Goal: Task Accomplishment & Management: Complete application form

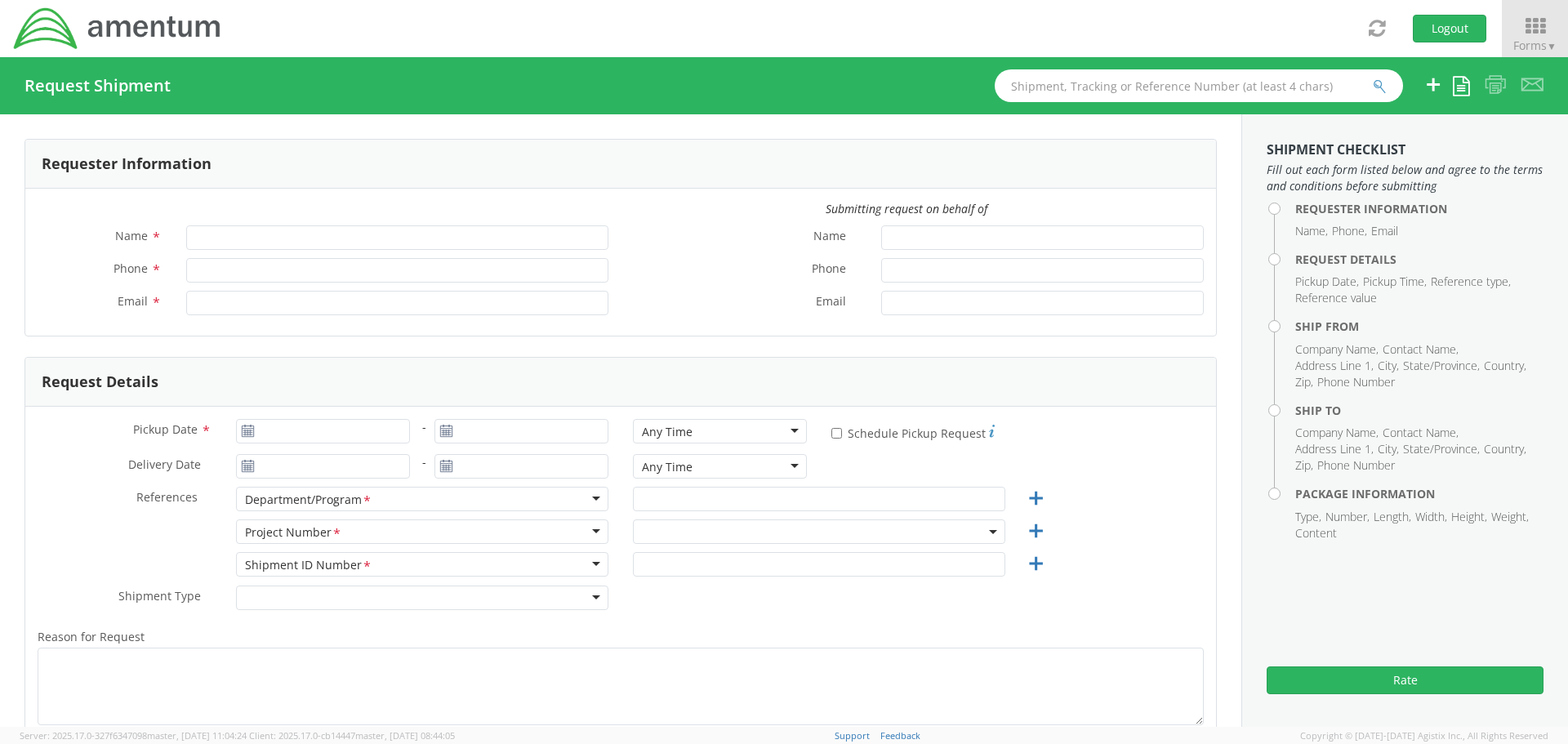
type input "[PERSON_NAME]"
type input "[PHONE_NUMBER]"
type input "[PERSON_NAME][EMAIL_ADDRESS][PERSON_NAME][DOMAIN_NAME]"
select select "[DOMAIN_NAME]"
click at [1531, 34] on icon at bounding box center [1534, 26] width 76 height 23
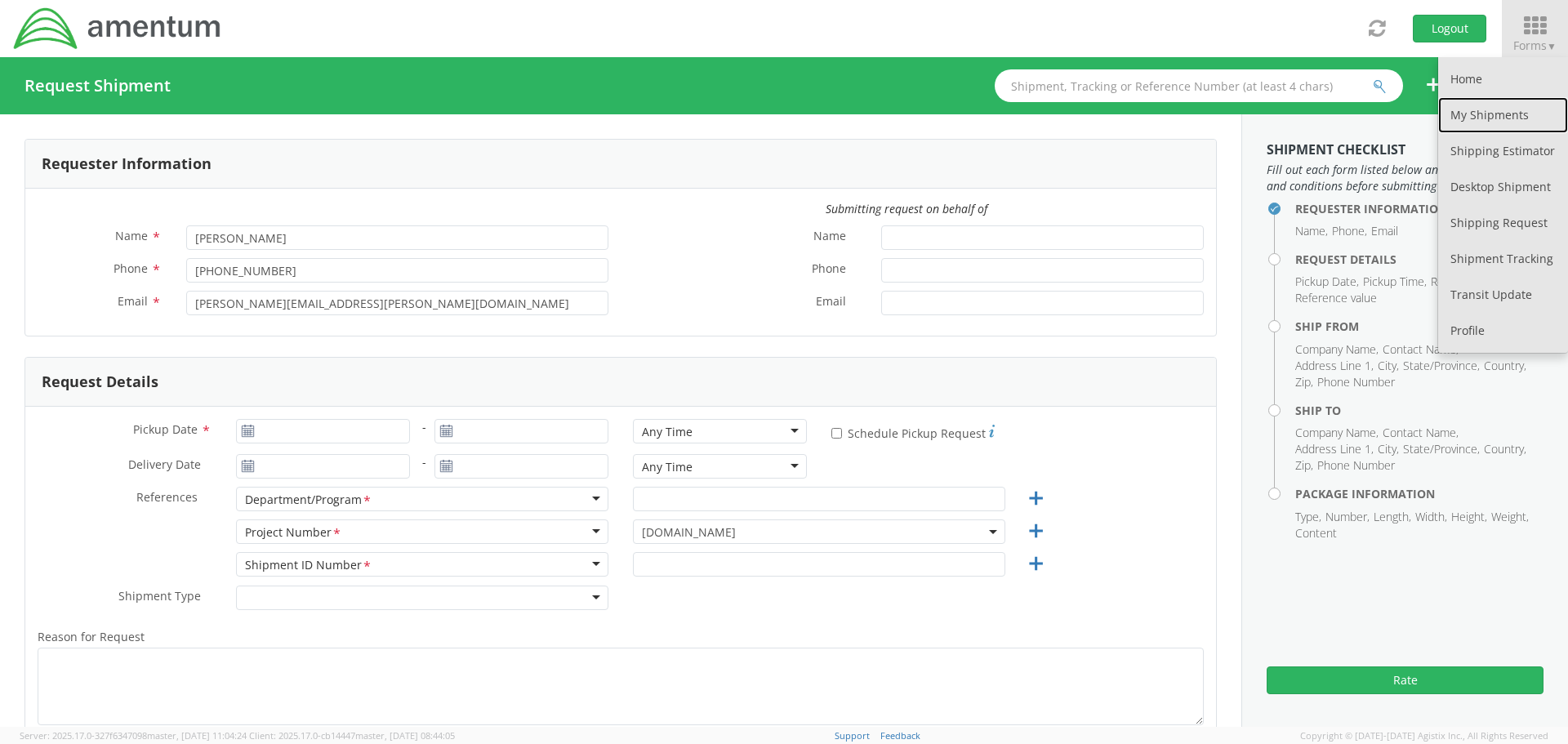
click at [1484, 112] on link "My Shipments" at bounding box center [1503, 114] width 130 height 36
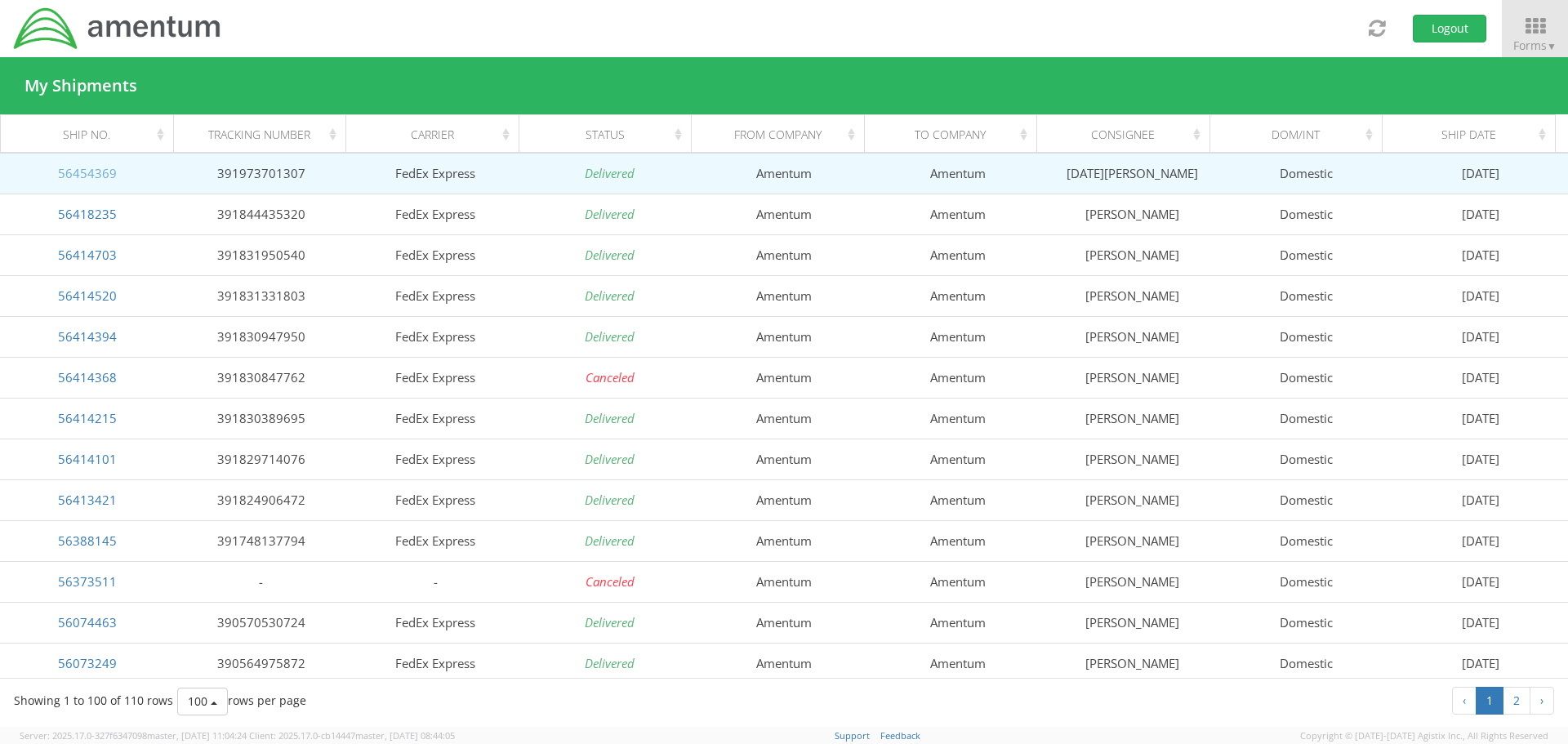
click at [84, 177] on link "56454369" at bounding box center [88, 173] width 59 height 17
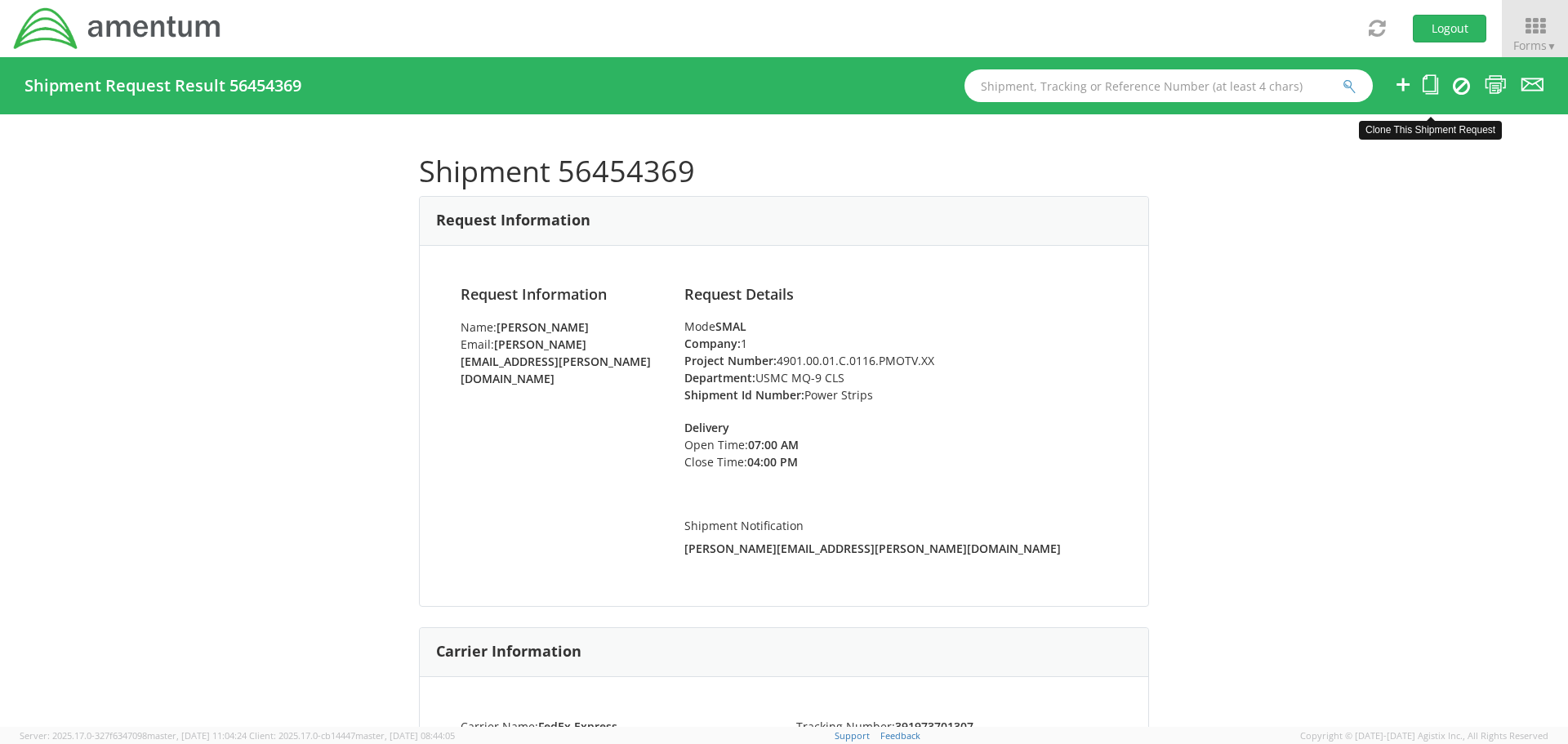
click at [1426, 83] on icon at bounding box center [1431, 84] width 16 height 21
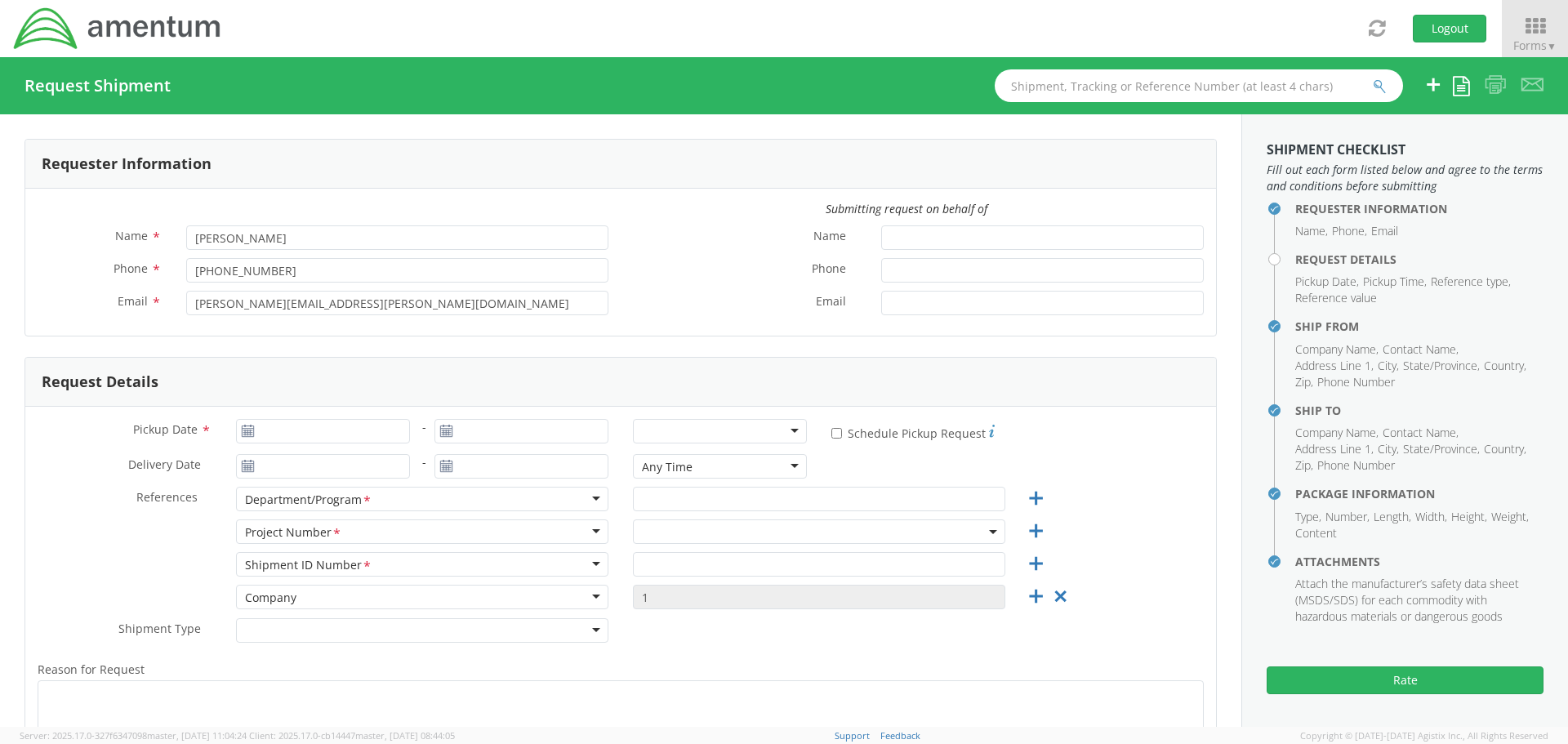
type input "[DATE]"
type input "USMC MQ-9 CLS"
type input "Power Strips"
select select
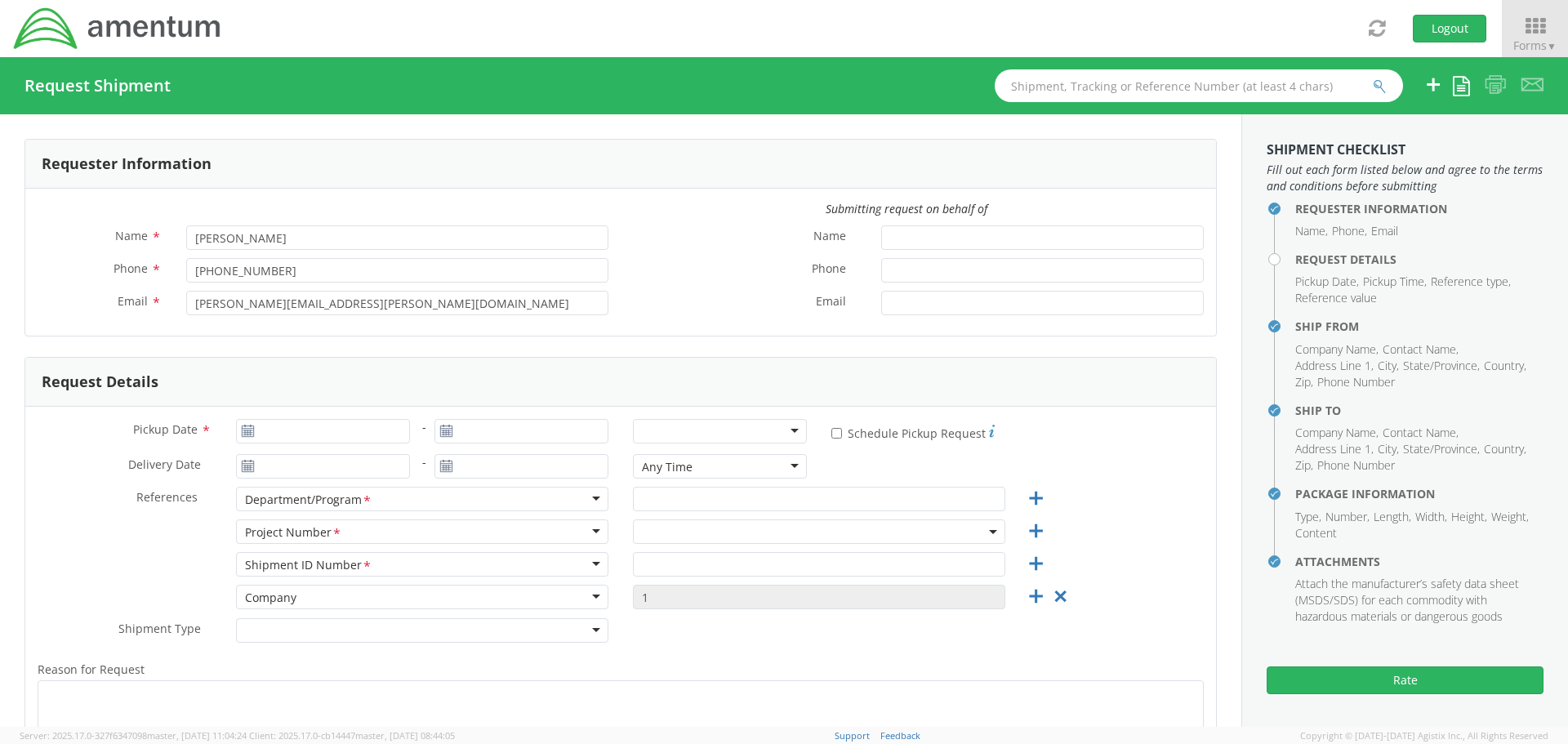
type input "Amentum"
type input "811 [PERSON_NAME] Dr"
type input "[GEOGRAPHIC_DATA]"
type input "89119"
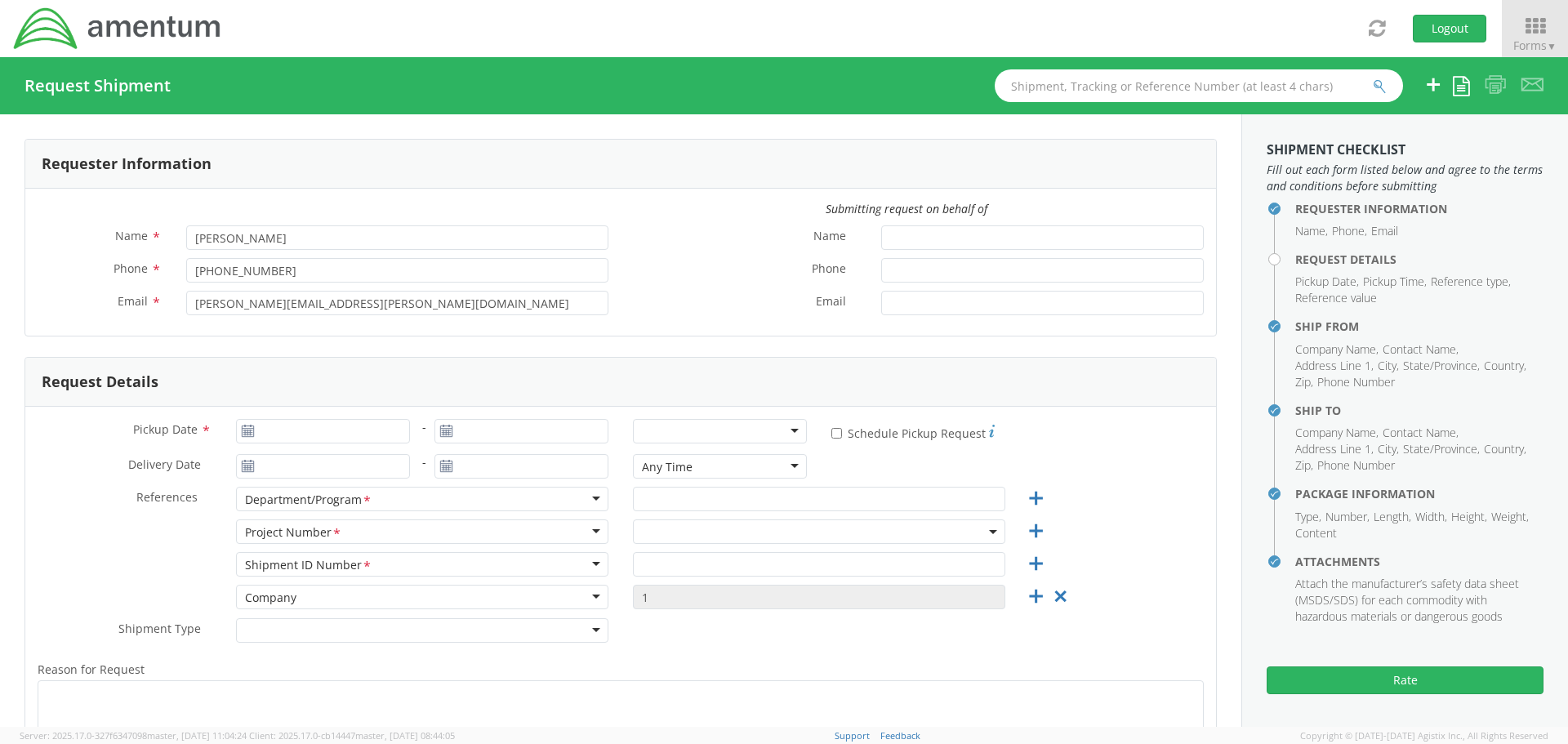
type input "[PERSON_NAME]"
type input "7024927941"
type input "[PERSON_NAME][EMAIL_ADDRESS][PERSON_NAME][DOMAIN_NAME]"
select select
type input "Amentum"
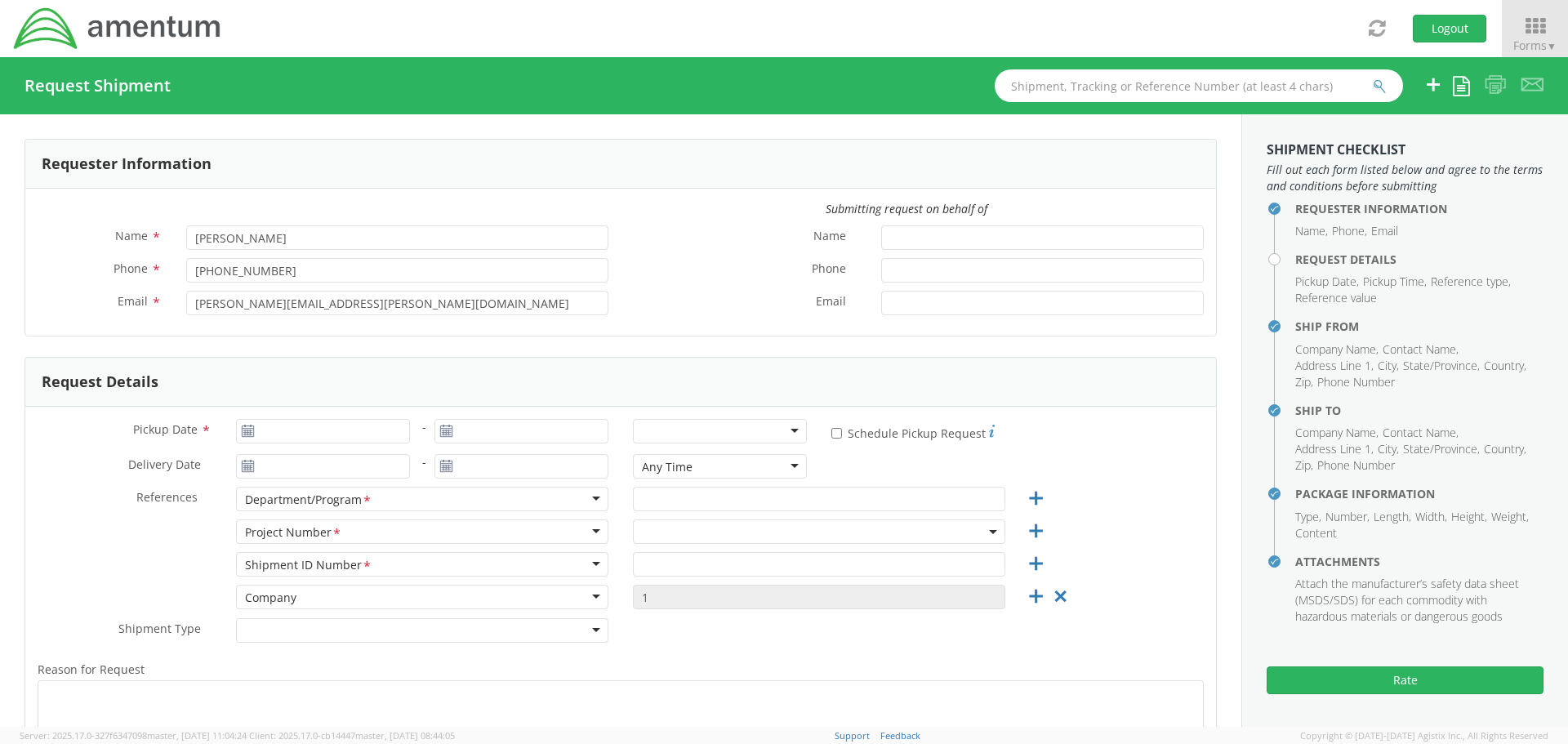
type input "[STREET_ADDRESS]"
type input "Victorville"
type input "92392"
type input "[DATE][PERSON_NAME]"
type input "7024927941"
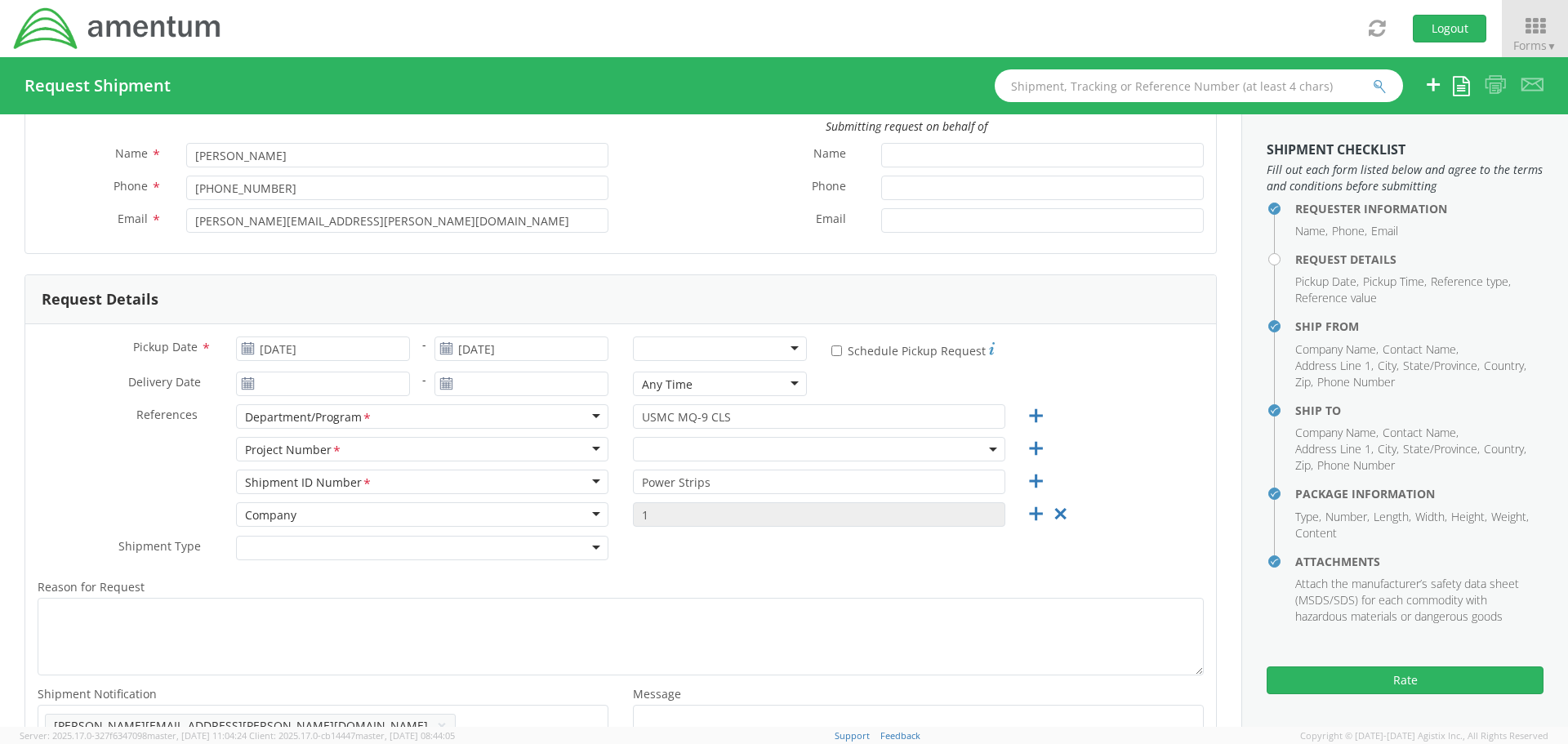
scroll to position [245, 0]
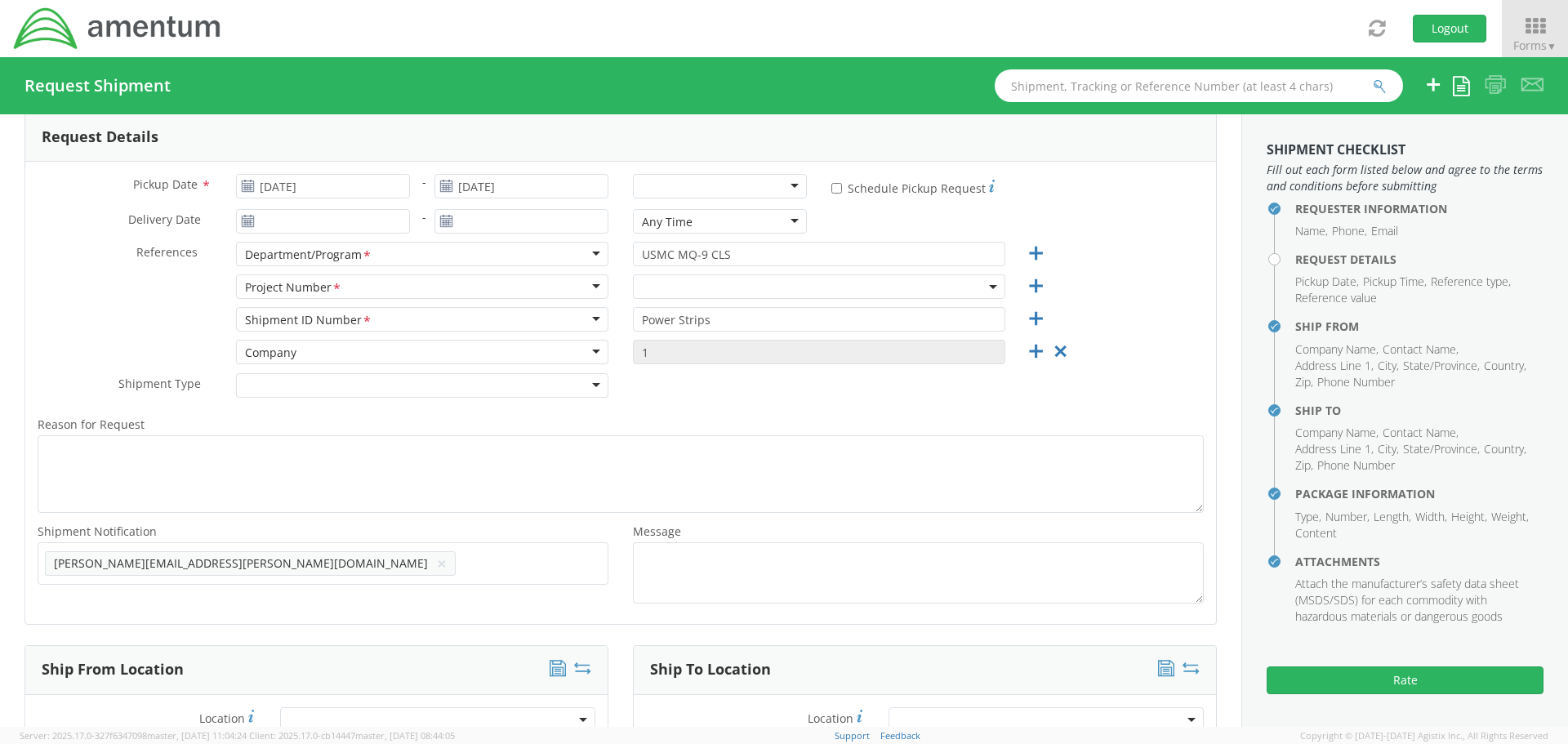
select select "[DOMAIN_NAME]"
drag, startPoint x: 960, startPoint y: 323, endPoint x: 615, endPoint y: 327, distance: 345.0
click at [621, 325] on div "Power Strips" at bounding box center [819, 319] width 397 height 25
drag, startPoint x: 646, startPoint y: 320, endPoint x: 661, endPoint y: 321, distance: 15.0
click at [661, 321] on input "Pruesse" at bounding box center [818, 319] width 372 height 25
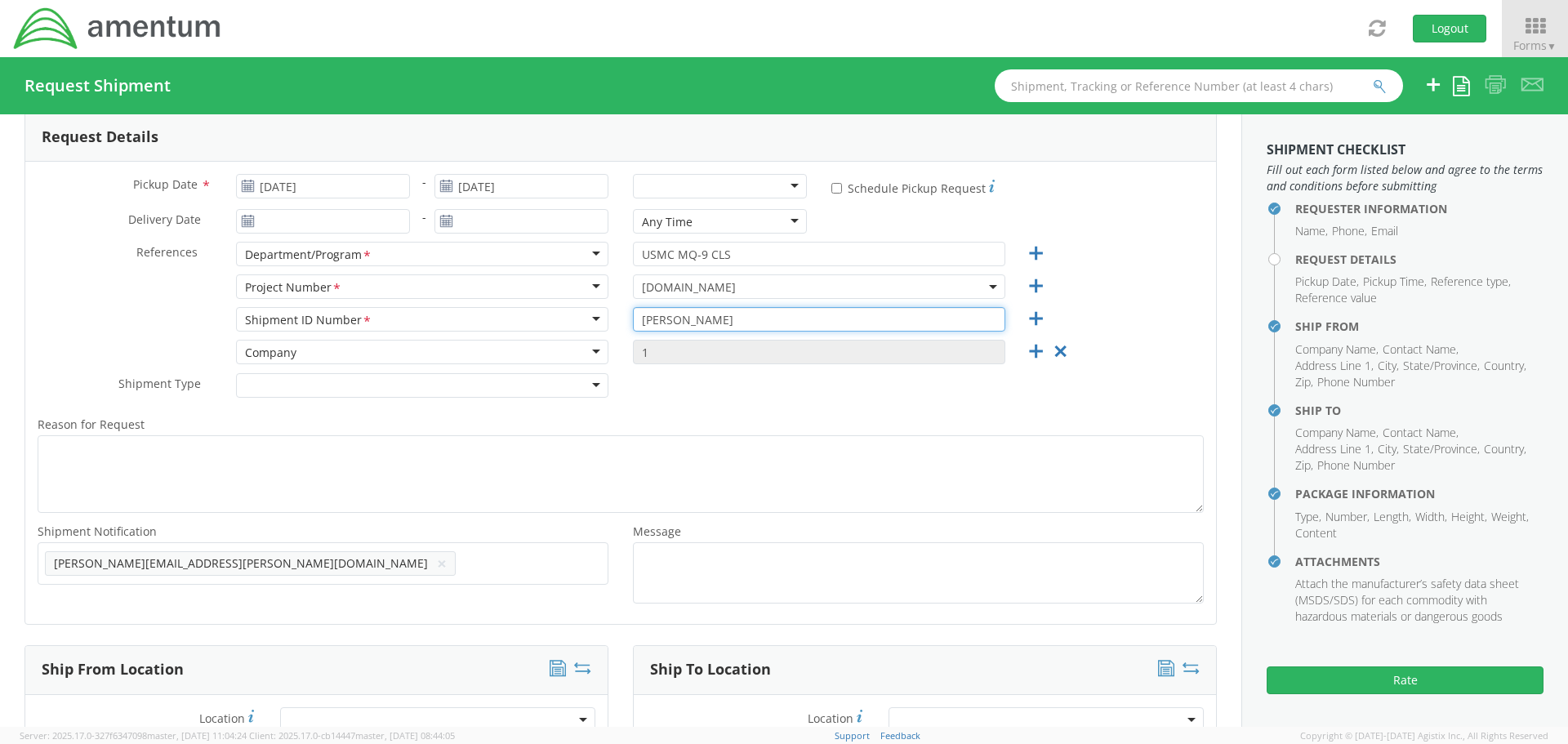
type input "[PERSON_NAME]"
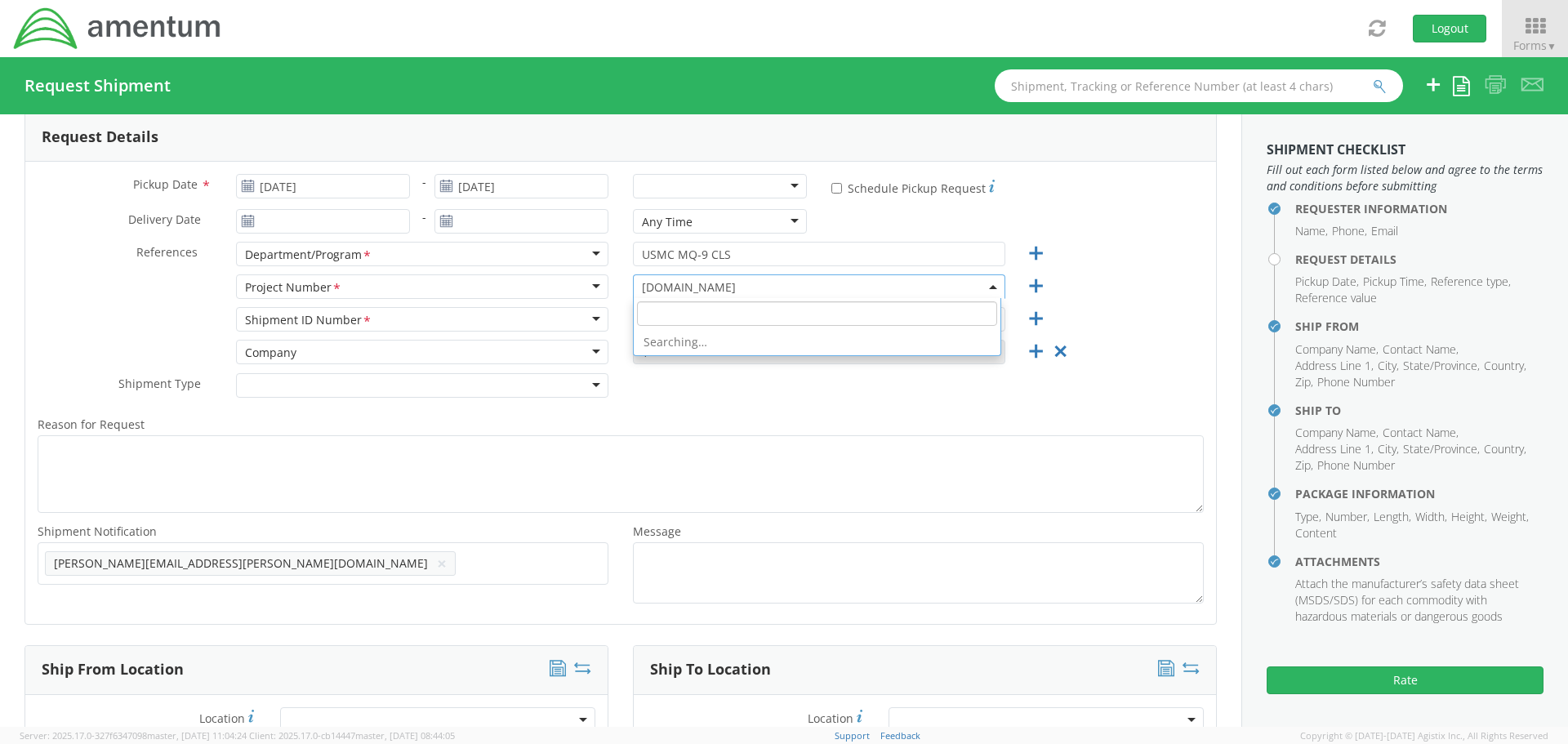
click at [807, 291] on span "[DOMAIN_NAME]" at bounding box center [818, 287] width 354 height 16
click at [703, 318] on input "search" at bounding box center [816, 313] width 360 height 25
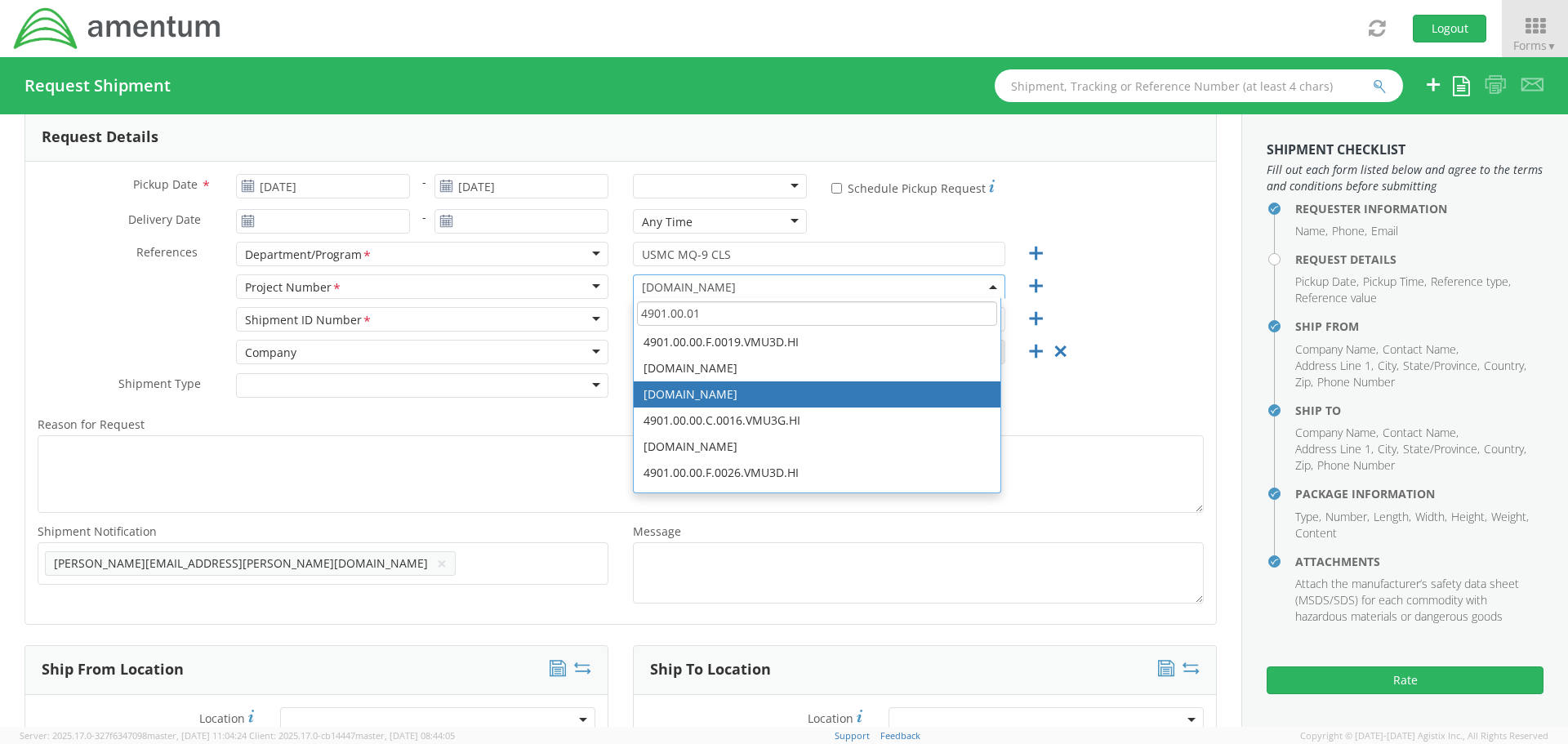
scroll to position [0, 0]
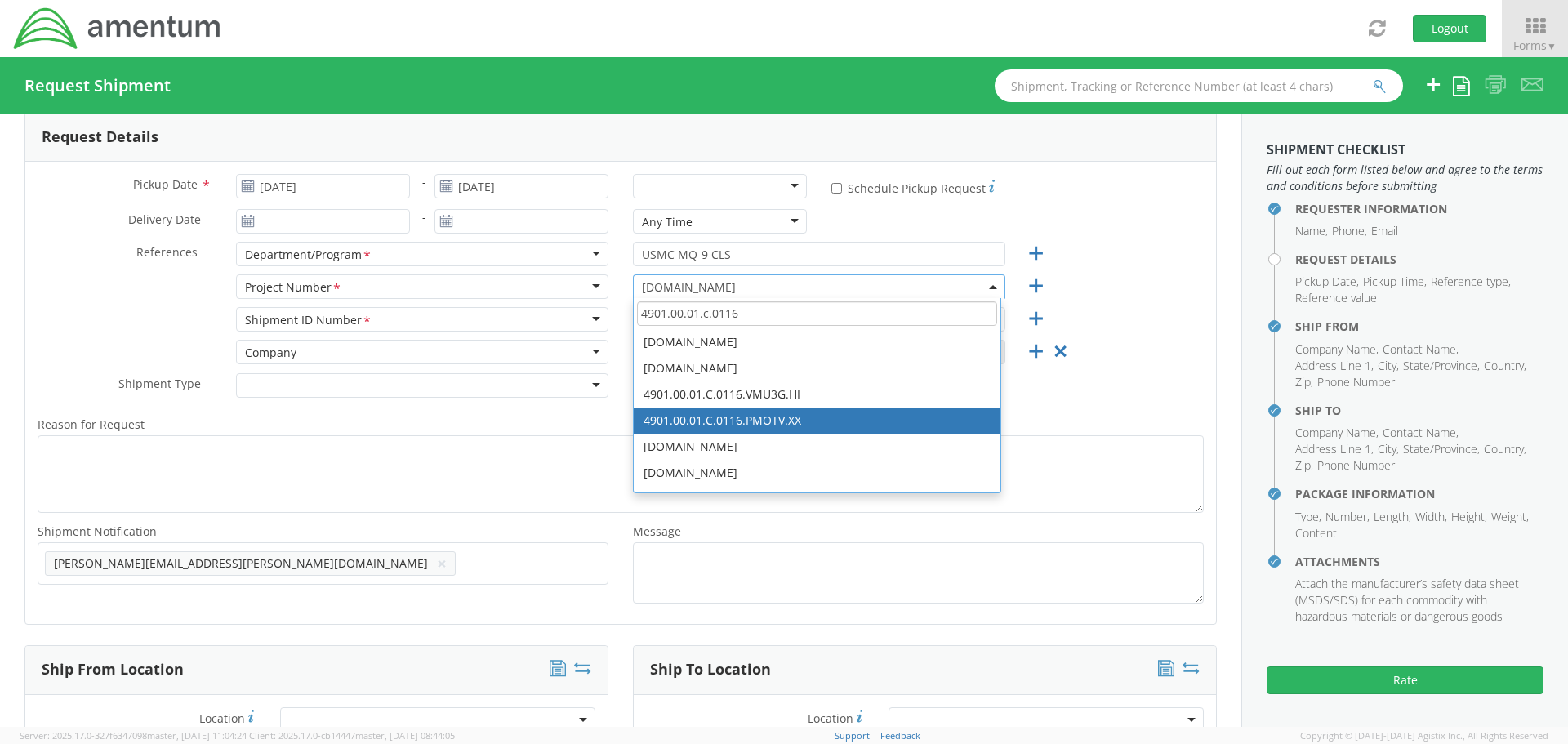
type input "4901.00.01.c.0116"
select select "4901.00.01.C.0116.PMOTV.XX"
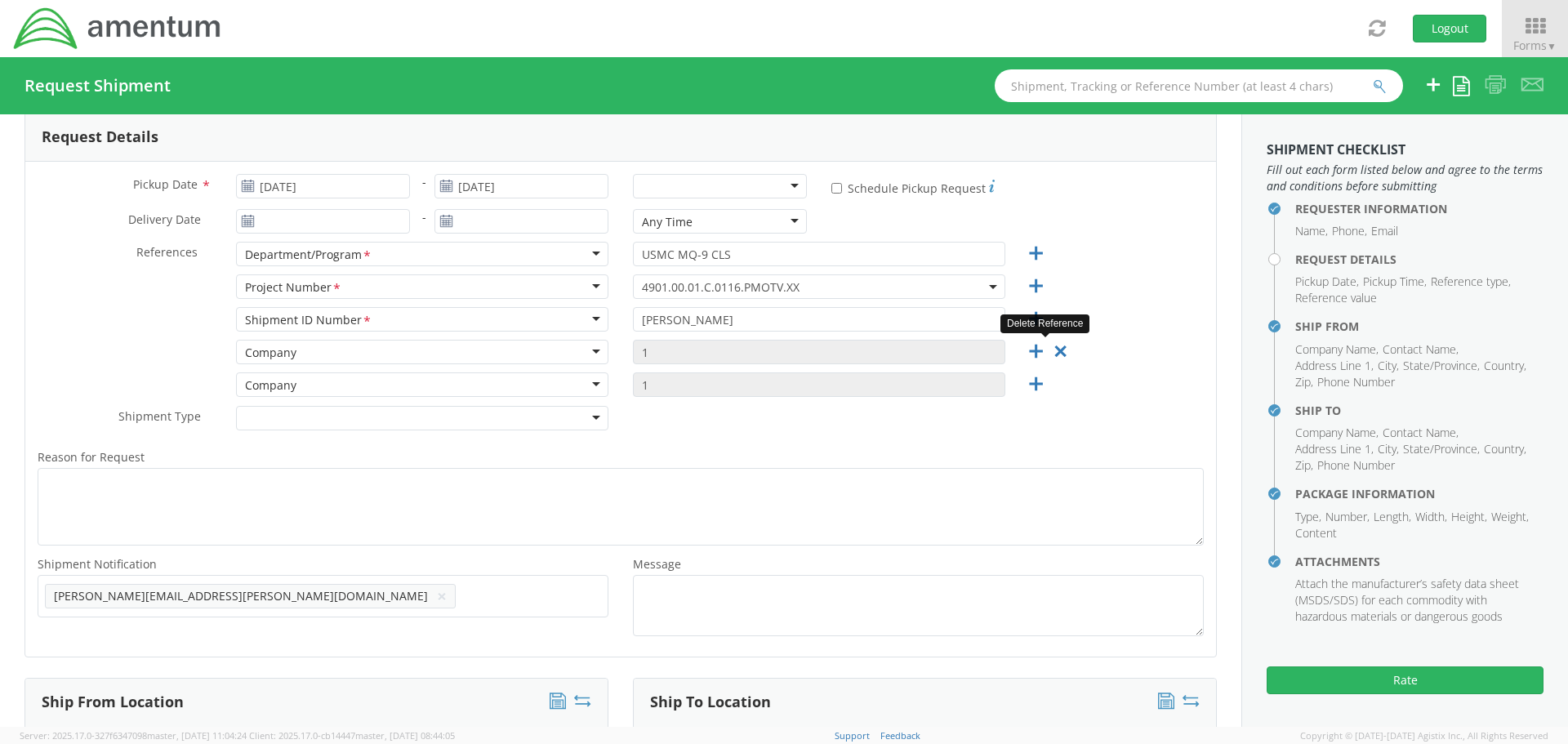
click at [1051, 350] on icon at bounding box center [1060, 351] width 21 height 21
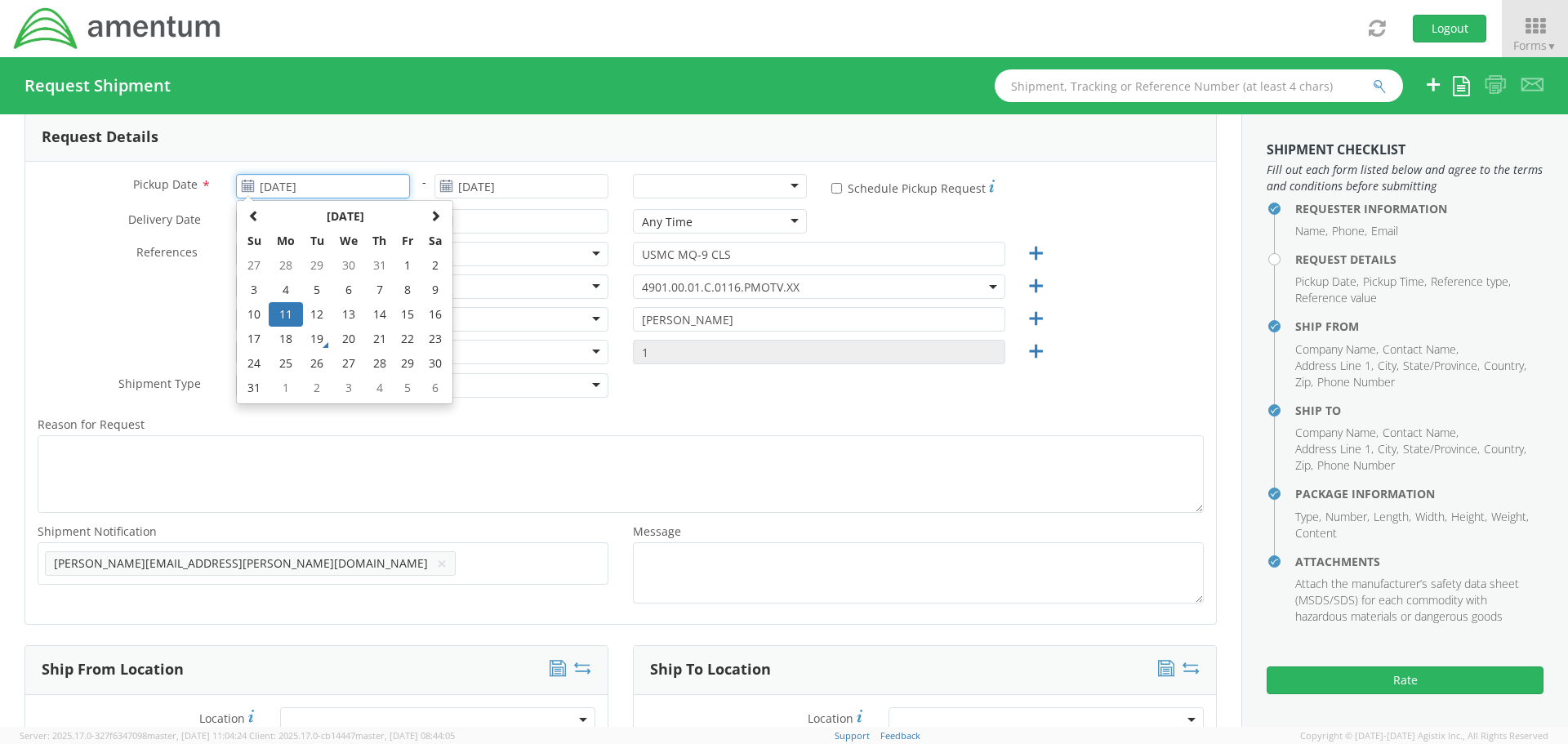
click at [338, 190] on input "[DATE]" at bounding box center [323, 186] width 174 height 25
click at [318, 334] on td "19" at bounding box center [317, 338] width 29 height 25
type input "[DATE]"
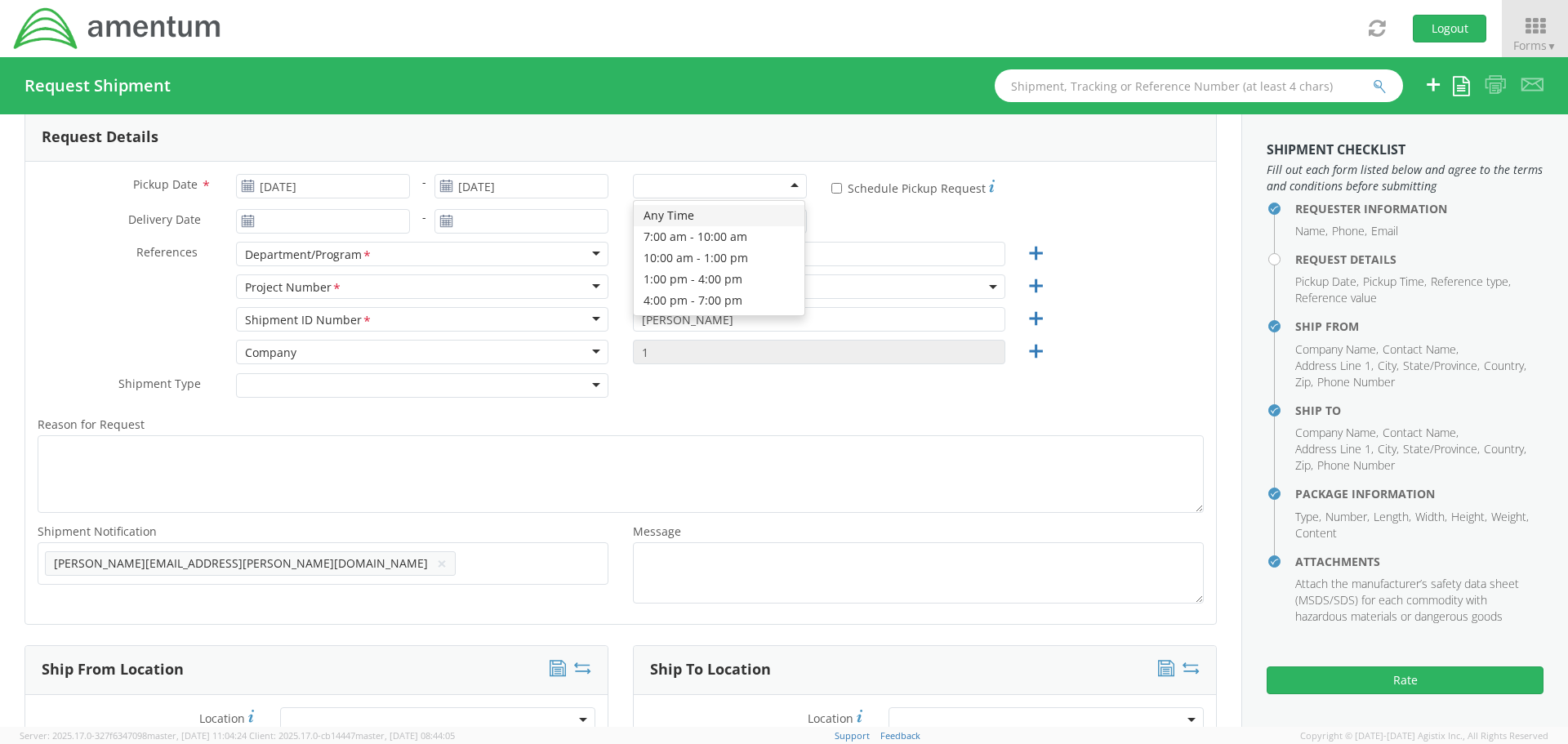
click at [794, 183] on div at bounding box center [719, 186] width 174 height 25
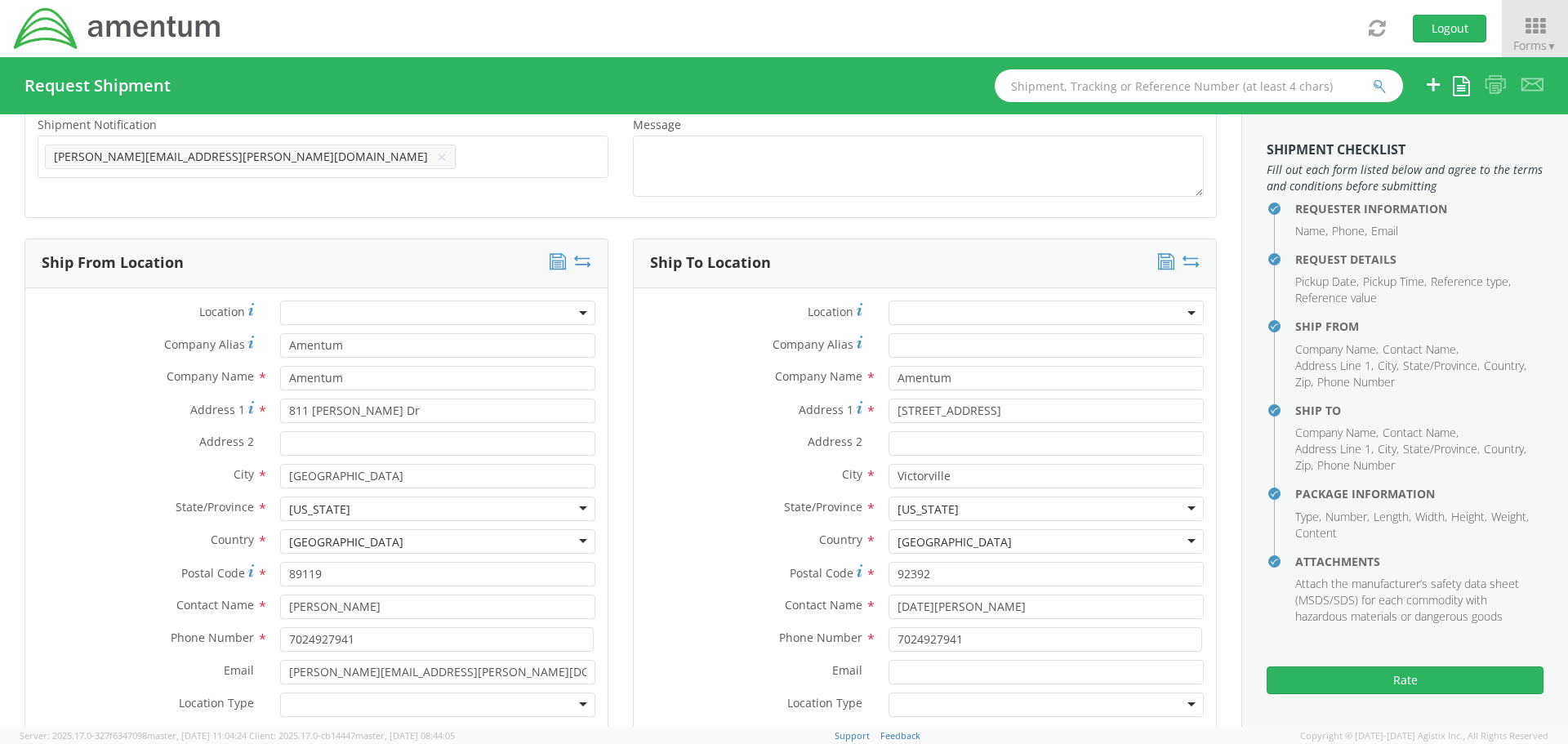
scroll to position [653, 0]
drag, startPoint x: 1028, startPoint y: 409, endPoint x: 881, endPoint y: 407, distance: 147.0
click at [888, 407] on input "[STREET_ADDRESS]" at bounding box center [1045, 409] width 315 height 25
type input "1372 Meandering Way"
drag, startPoint x: 921, startPoint y: 469, endPoint x: 868, endPoint y: 467, distance: 53.0
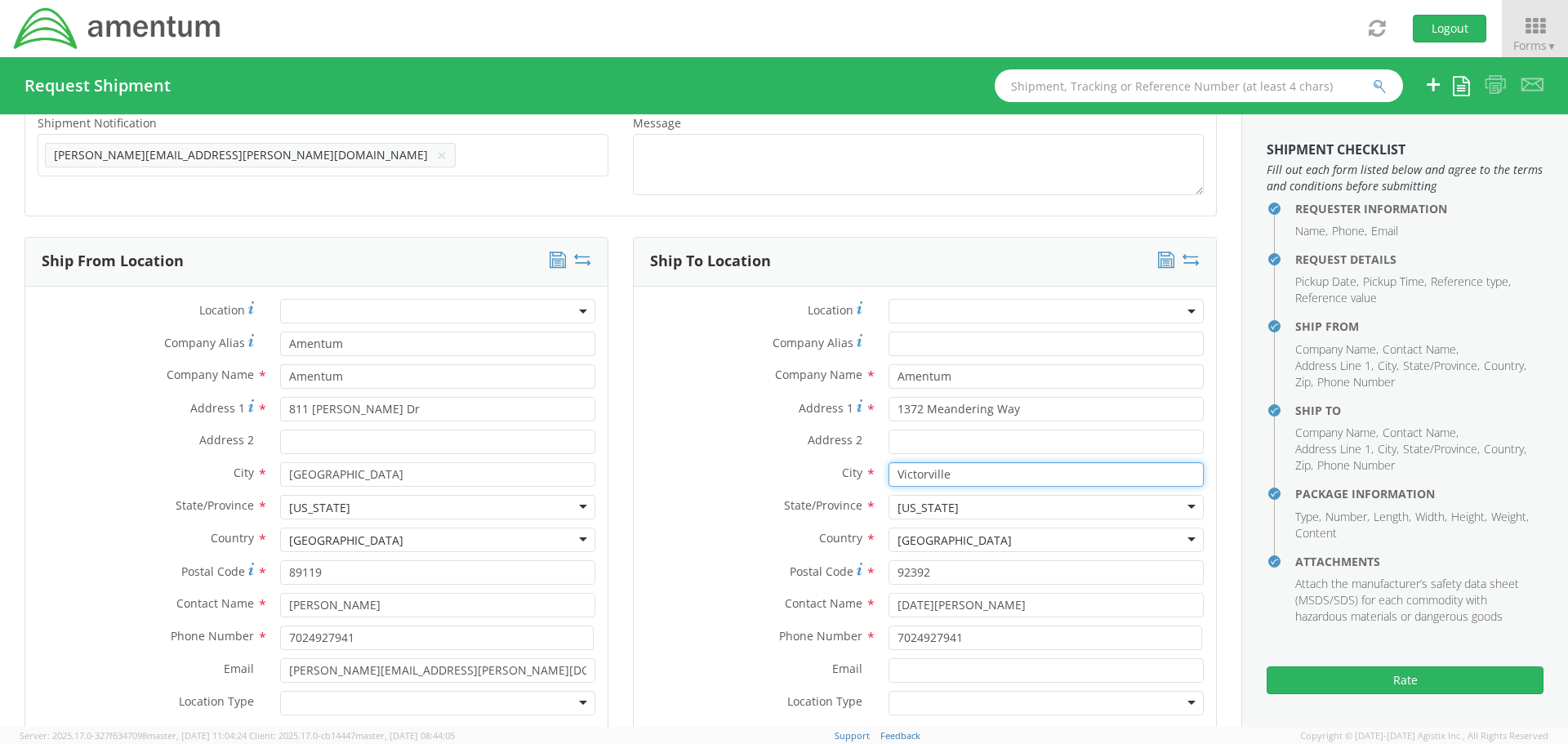
click at [876, 466] on div "Victorville" at bounding box center [1046, 474] width 339 height 25
type input "China Spring"
click at [954, 504] on div "[US_STATE]" at bounding box center [1045, 506] width 315 height 25
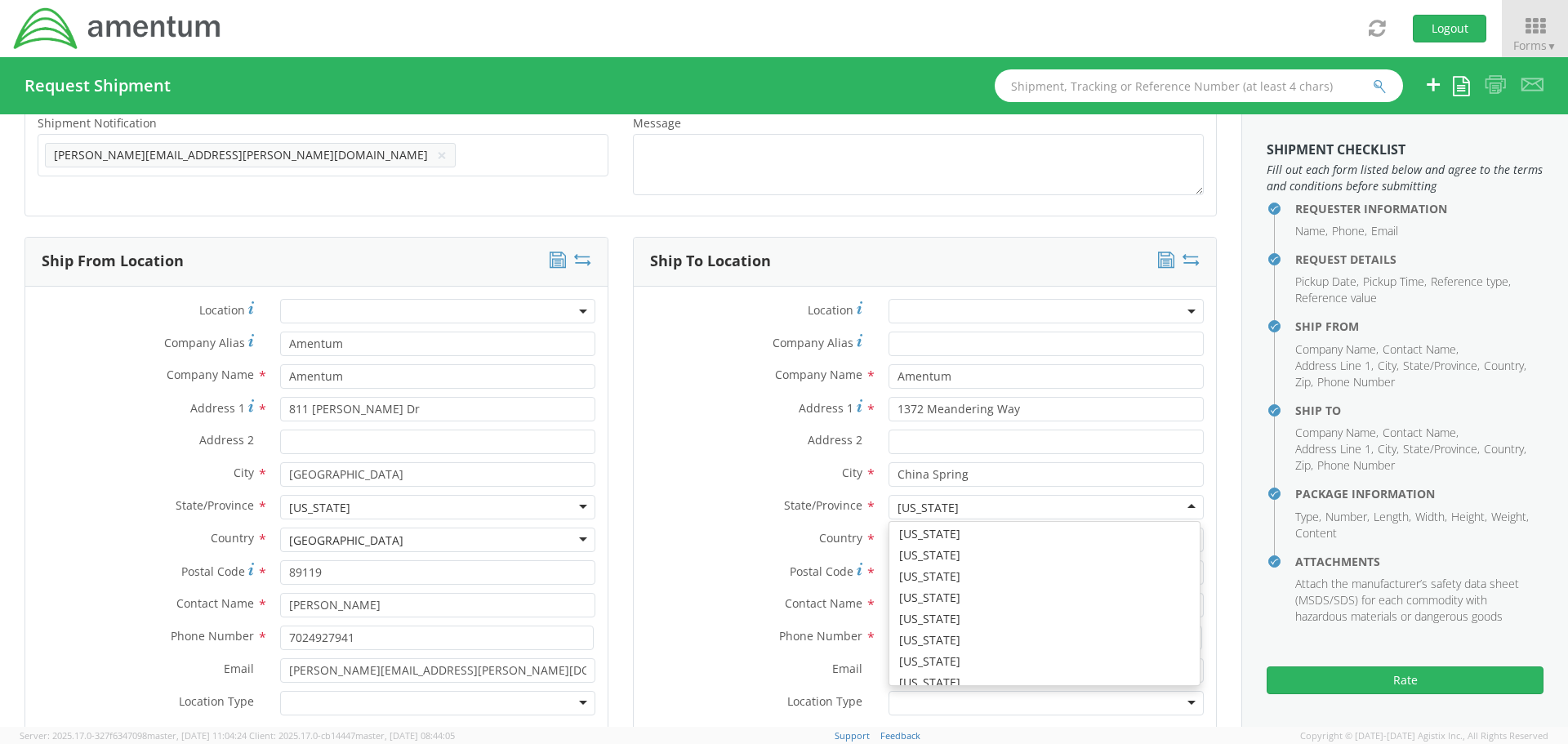
scroll to position [917, 0]
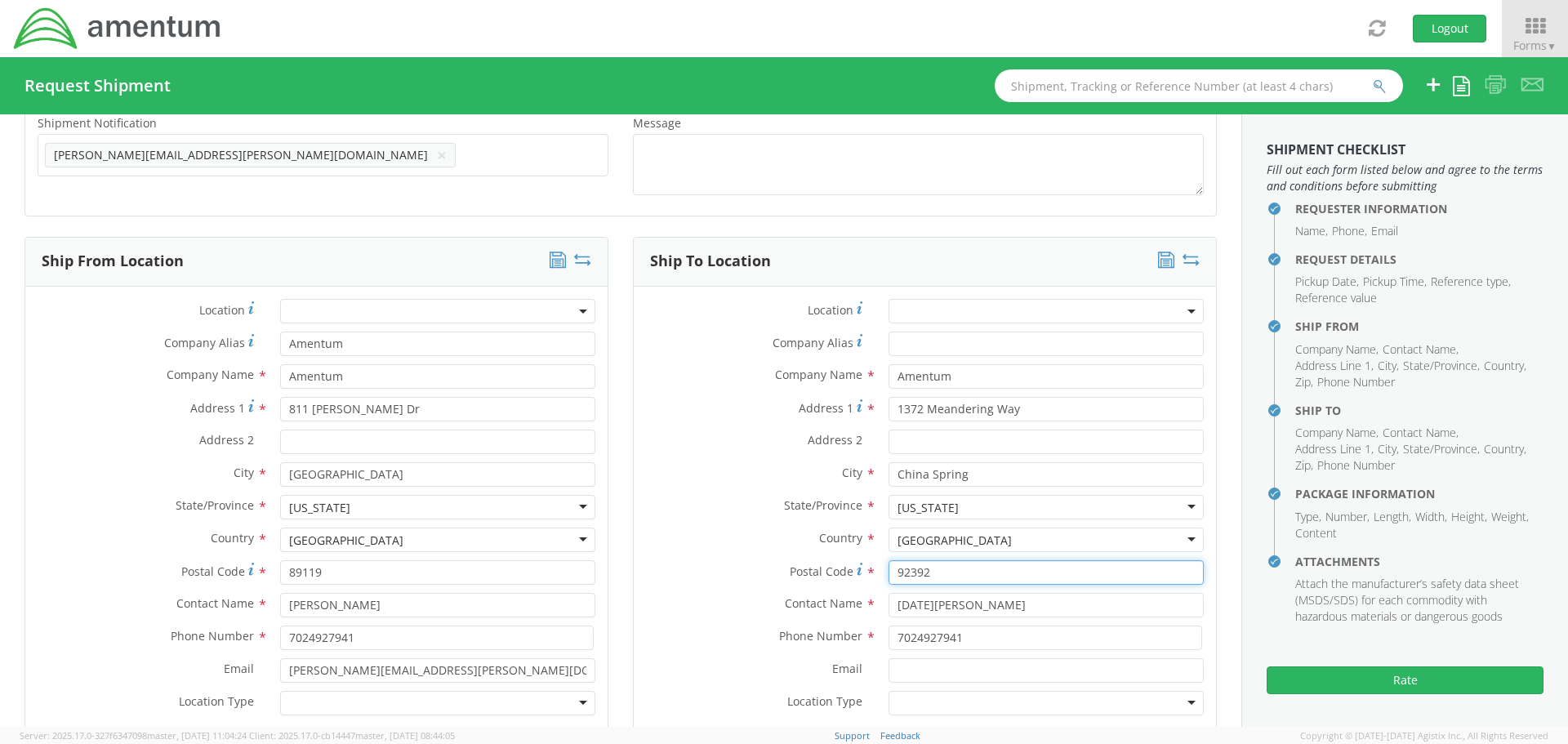
drag, startPoint x: 947, startPoint y: 570, endPoint x: 866, endPoint y: 570, distance: 81.0
click at [866, 570] on div "Postal Code * 92392" at bounding box center [925, 572] width 582 height 25
type input "76633"
drag, startPoint x: 944, startPoint y: 606, endPoint x: 878, endPoint y: 605, distance: 66.0
click at [878, 605] on div "[DATE][PERSON_NAME]" at bounding box center [1046, 605] width 339 height 25
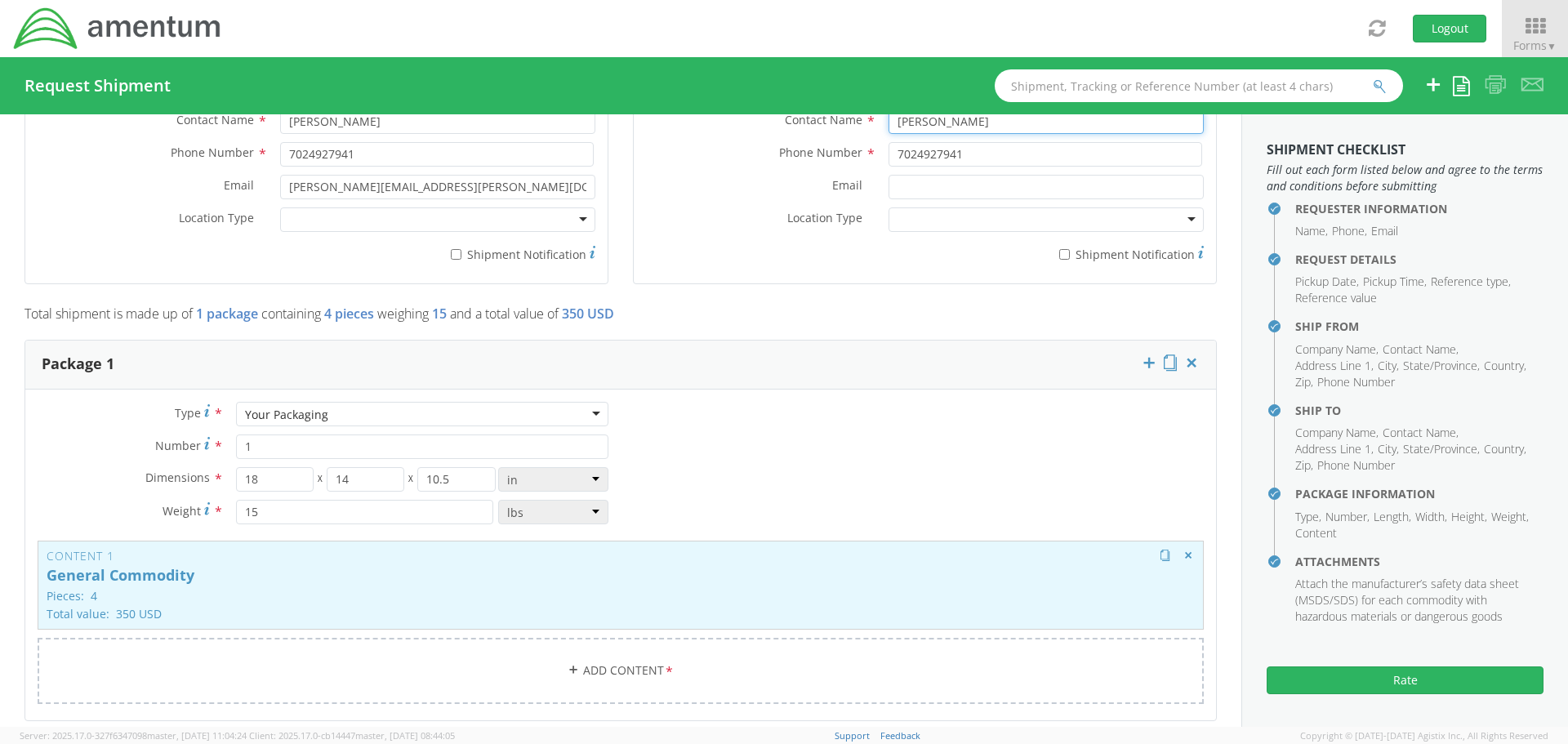
scroll to position [1144, 0]
type input "[PERSON_NAME]"
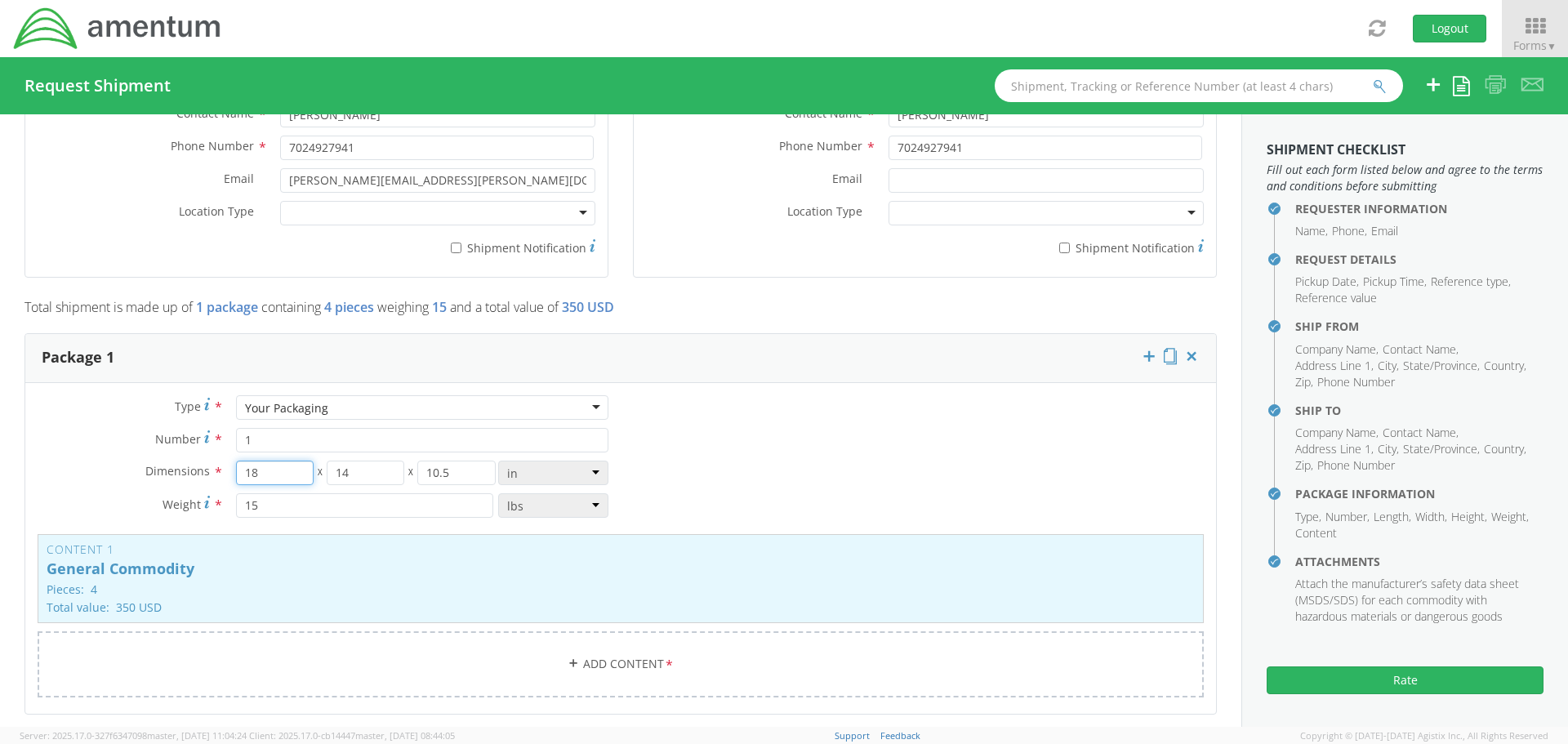
drag, startPoint x: 263, startPoint y: 478, endPoint x: 249, endPoint y: 474, distance: 14.6
click at [249, 474] on input "18" at bounding box center [274, 473] width 78 height 25
type input "15"
click at [345, 474] on input "14" at bounding box center [365, 473] width 78 height 25
type input "10.5"
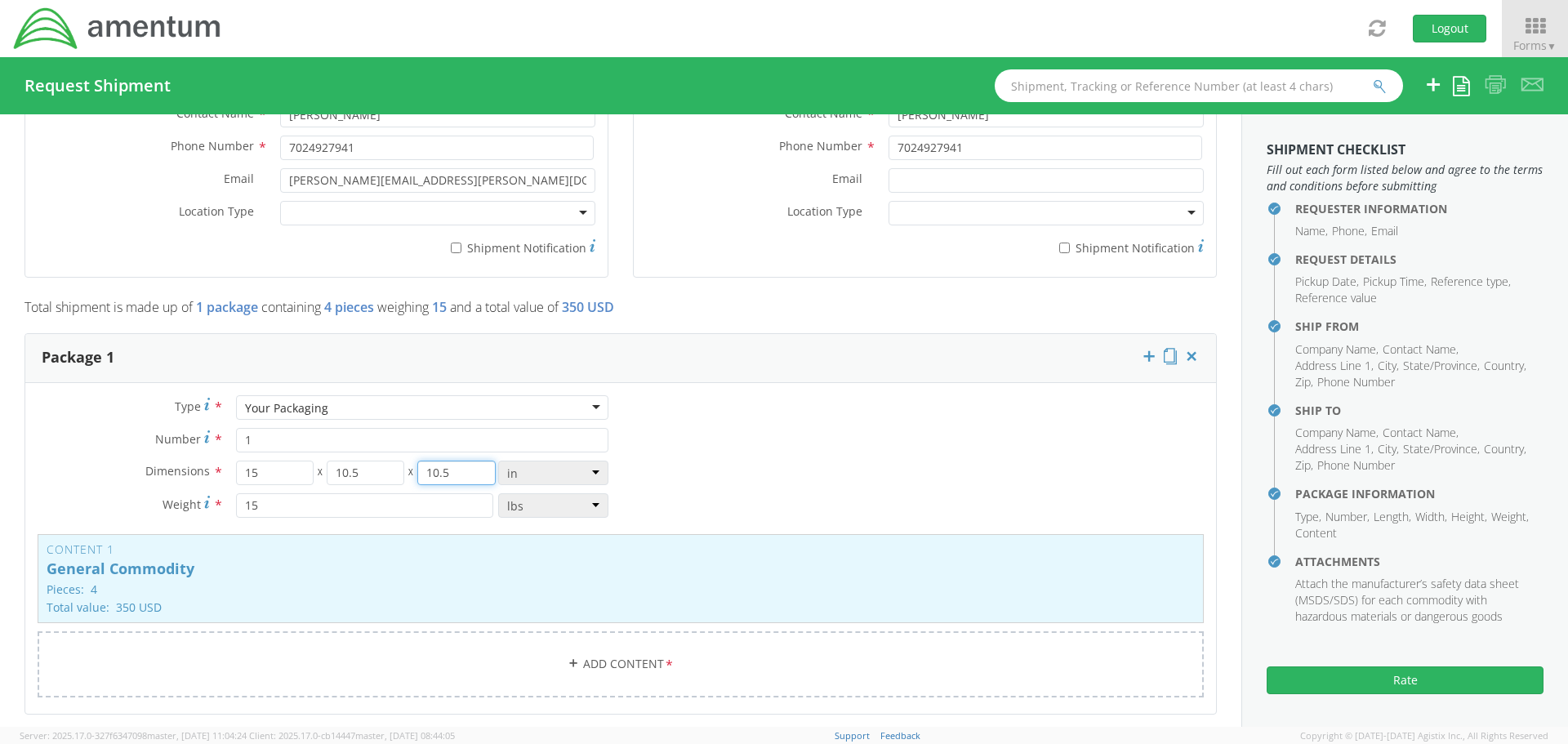
drag, startPoint x: 433, startPoint y: 473, endPoint x: 422, endPoint y: 473, distance: 11.0
click at [422, 473] on input "10.5" at bounding box center [456, 473] width 78 height 25
type input "4.5"
drag, startPoint x: 279, startPoint y: 505, endPoint x: 245, endPoint y: 508, distance: 34.1
click at [245, 508] on input "15" at bounding box center [364, 505] width 258 height 25
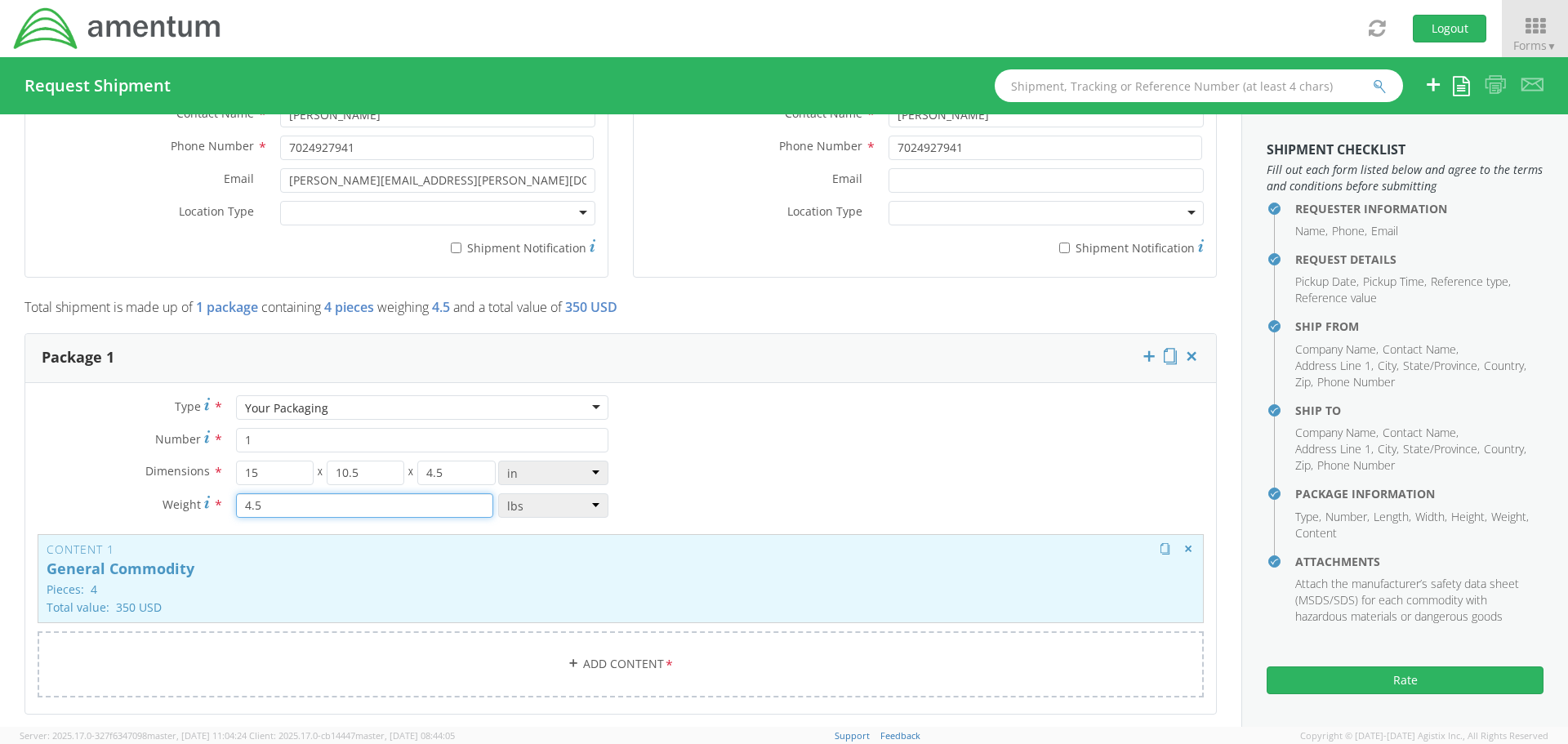
type input "4.5"
click at [408, 583] on p "Pieces: 4" at bounding box center [620, 589] width 1148 height 12
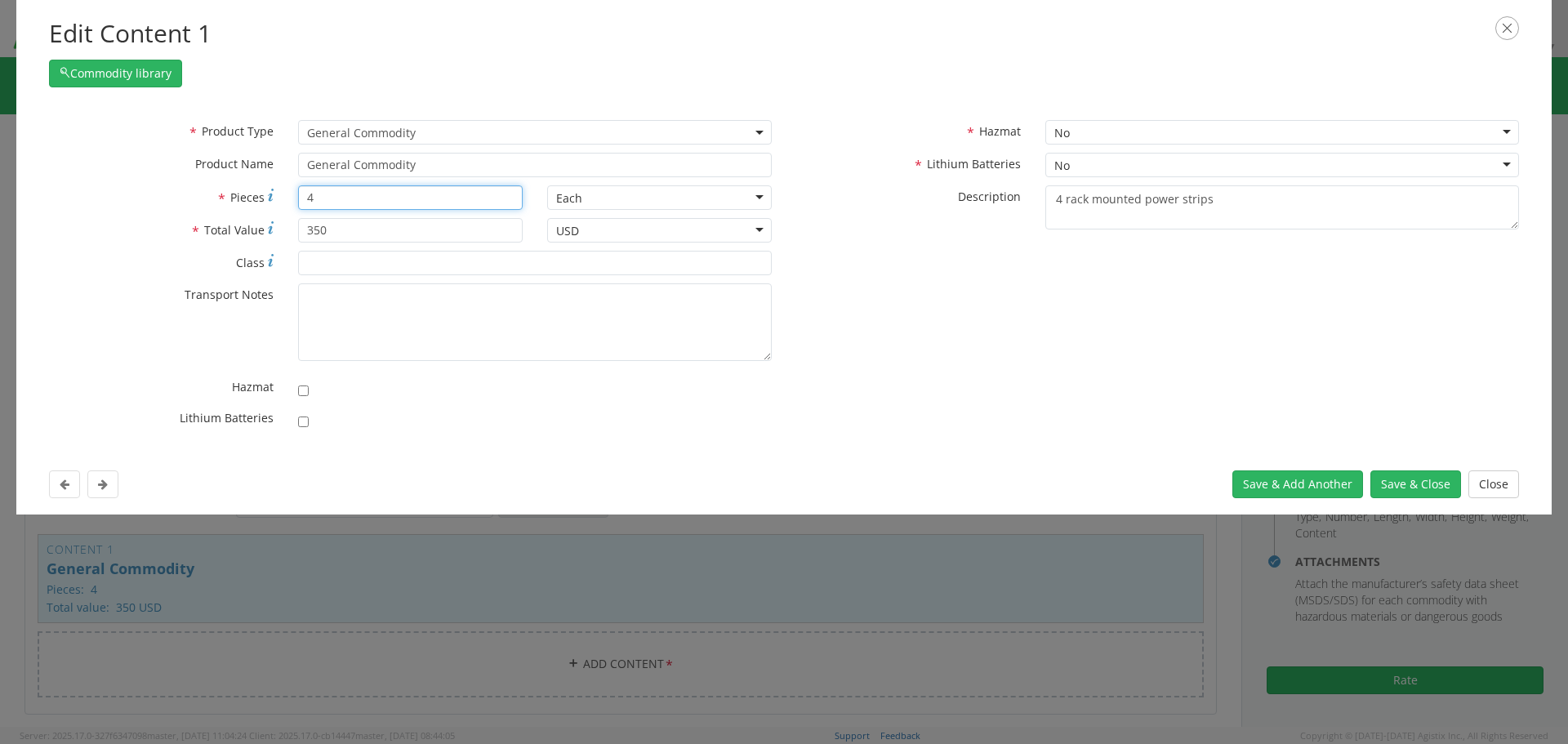
drag, startPoint x: 315, startPoint y: 200, endPoint x: 303, endPoint y: 198, distance: 12.2
click at [303, 198] on input "4" at bounding box center [411, 197] width 225 height 25
type input "6"
drag, startPoint x: 334, startPoint y: 229, endPoint x: 290, endPoint y: 232, distance: 44.1
click at [290, 232] on div "350" at bounding box center [411, 230] width 249 height 25
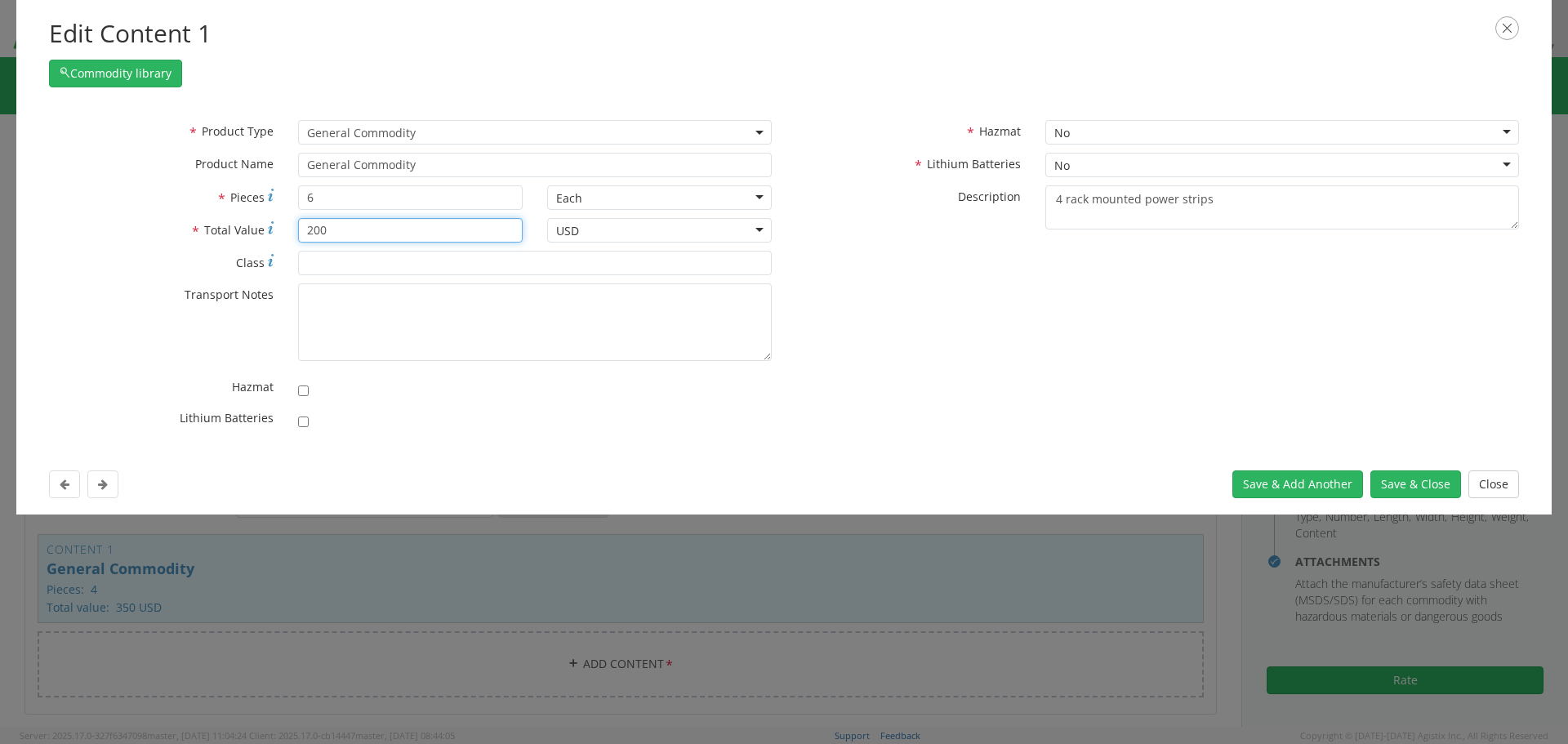
type input "200"
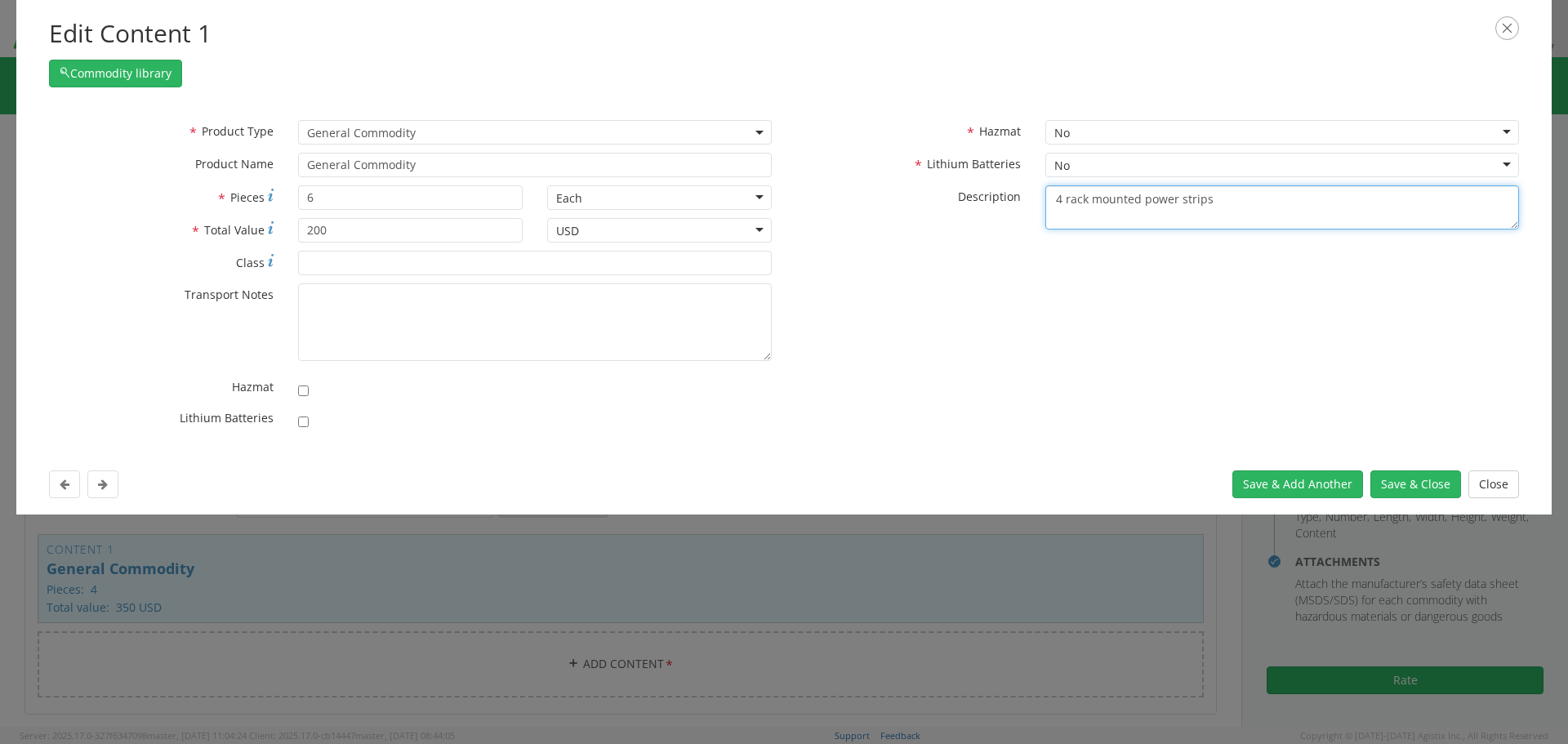
click at [1054, 199] on textarea "4 rack mounted power strips" at bounding box center [1282, 208] width 474 height 45
drag, startPoint x: 1066, startPoint y: 198, endPoint x: 1139, endPoint y: 199, distance: 73.0
click at [1139, 199] on textarea "5 Company log polo shirts and one hoodie" at bounding box center [1282, 208] width 474 height 45
click at [1215, 200] on textarea "5 polo shirts and one hoodie" at bounding box center [1282, 208] width 474 height 45
type textarea "5 polo shirts and one hoodie, company logo"
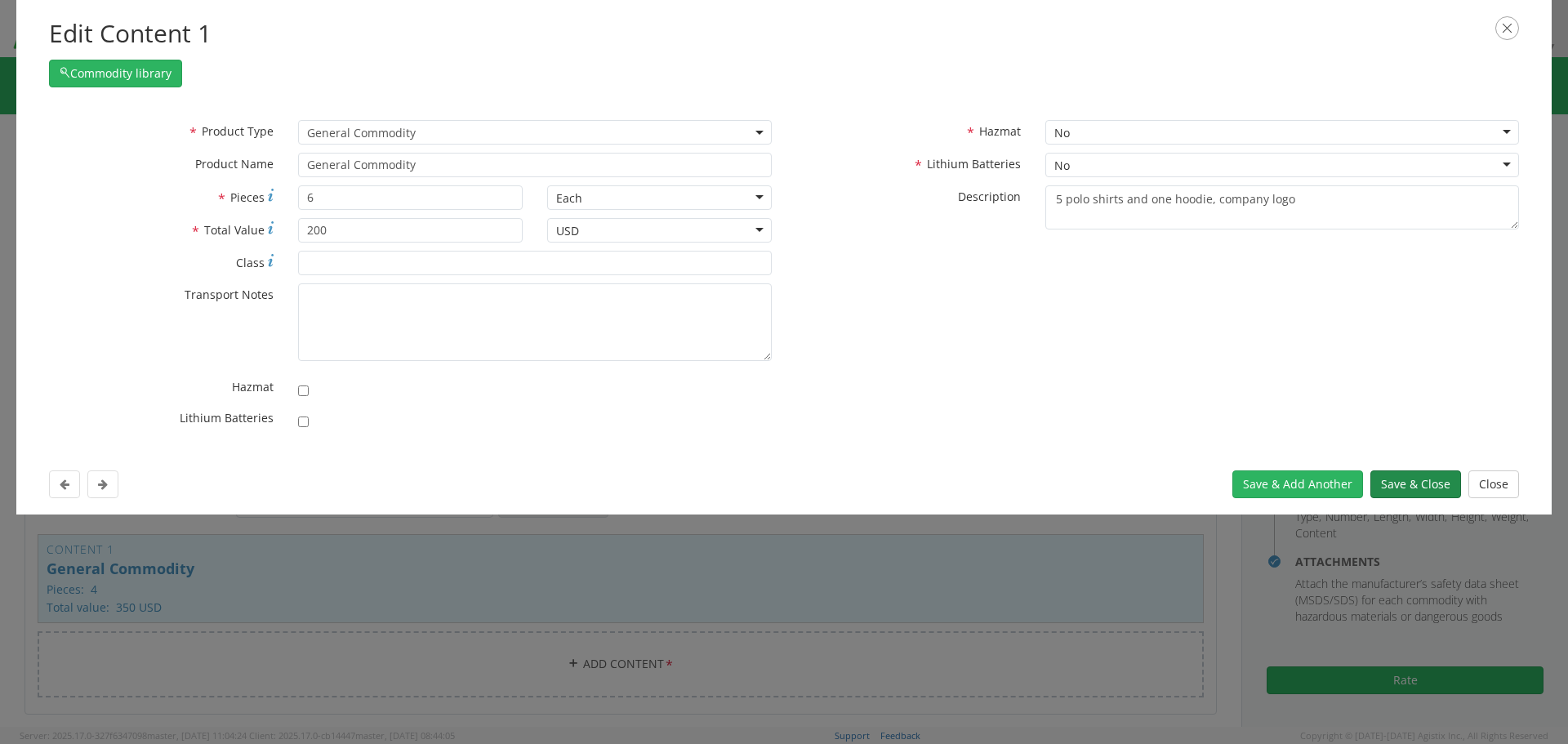
click at [1410, 488] on button "Save & Close" at bounding box center [1416, 484] width 91 height 28
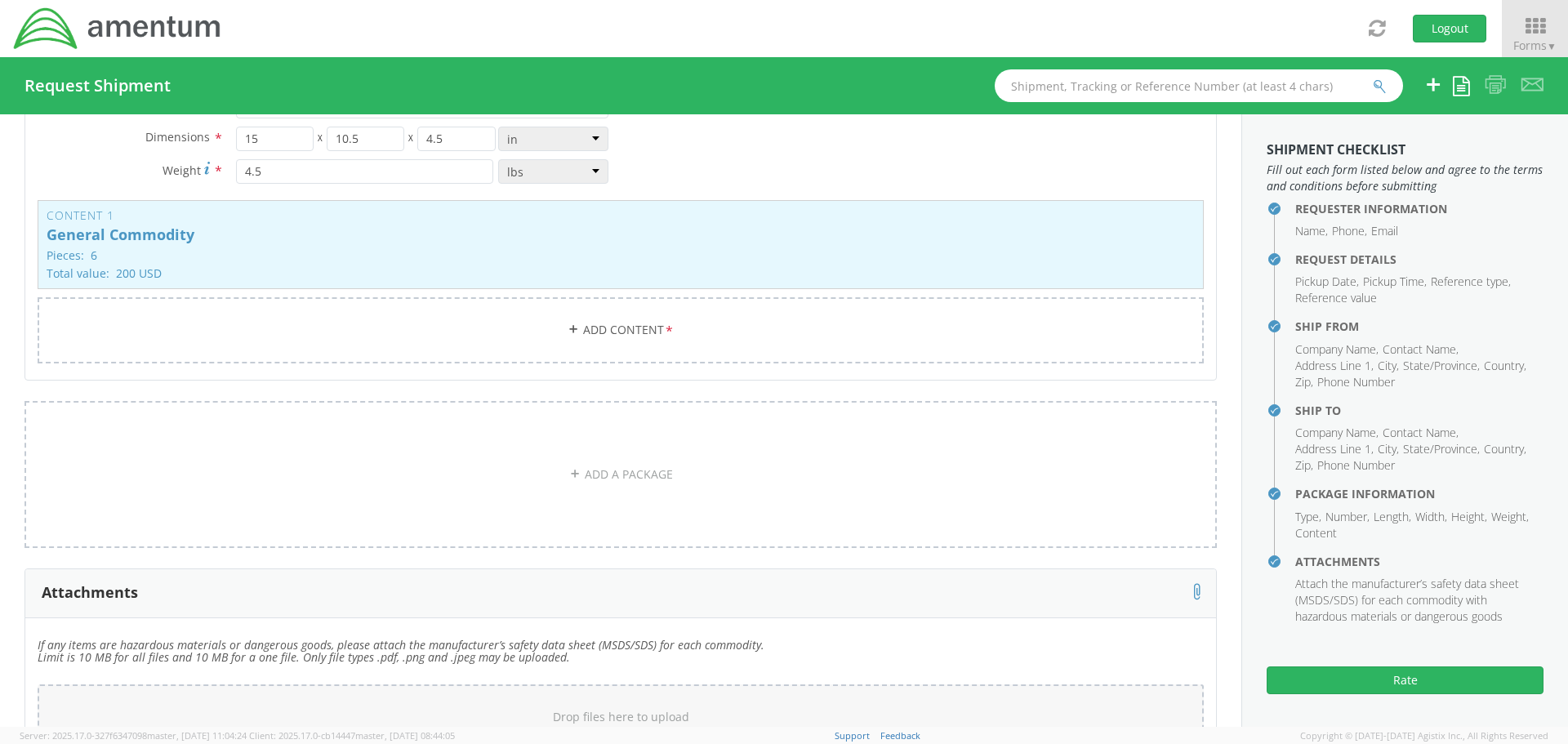
scroll to position [1427, 0]
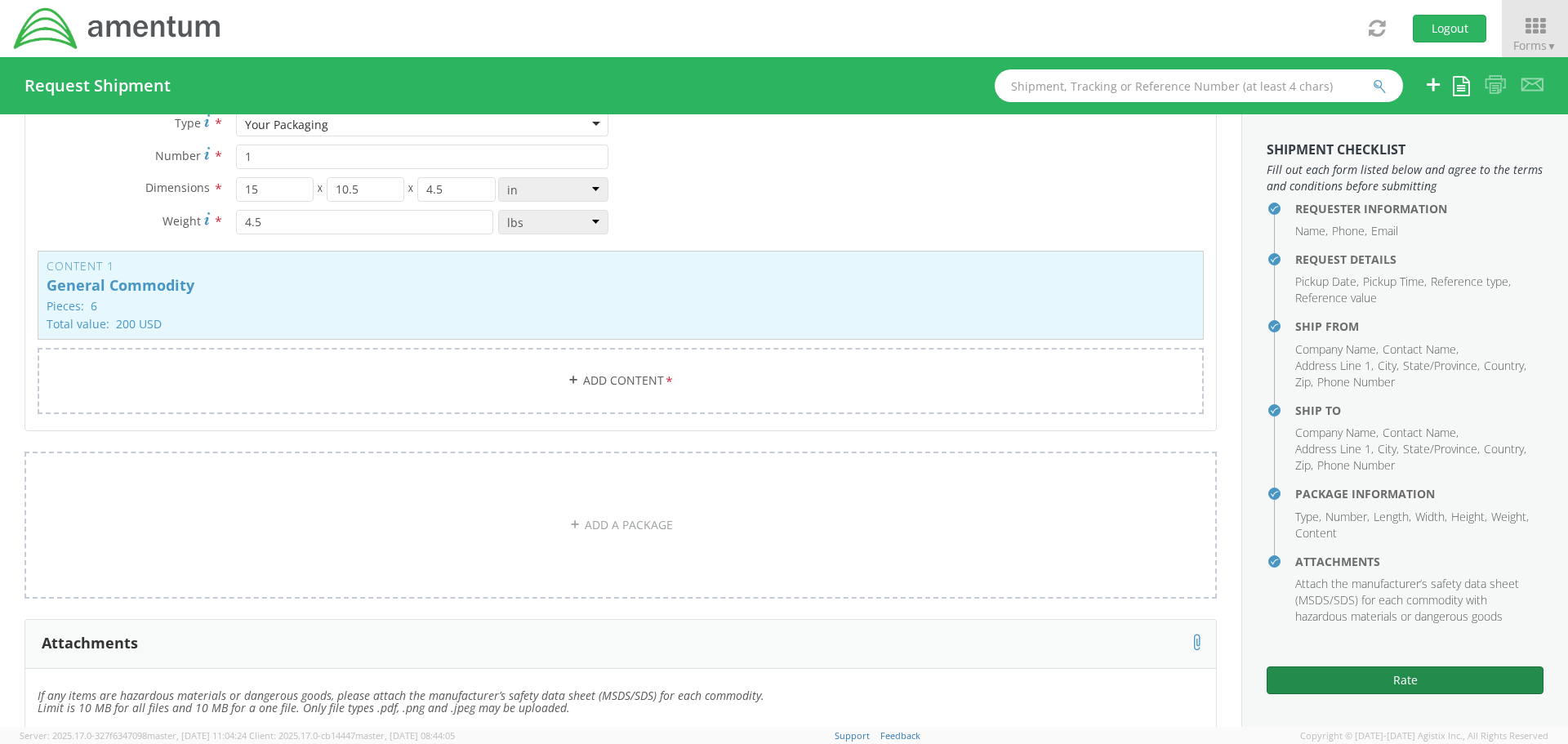
click at [1407, 680] on button "Rate" at bounding box center [1404, 680] width 277 height 28
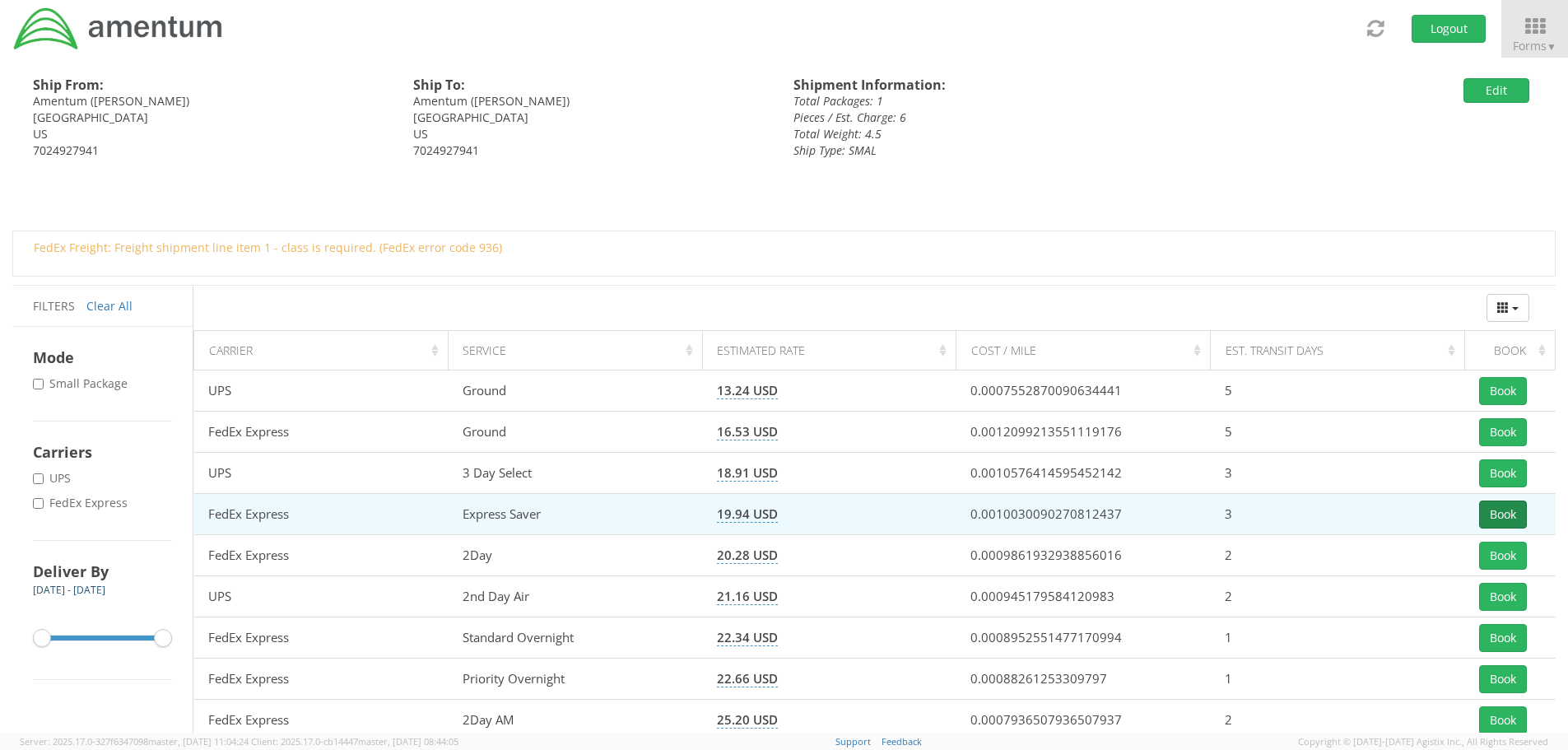
click at [1511, 516] on button "Book" at bounding box center [1503, 514] width 48 height 28
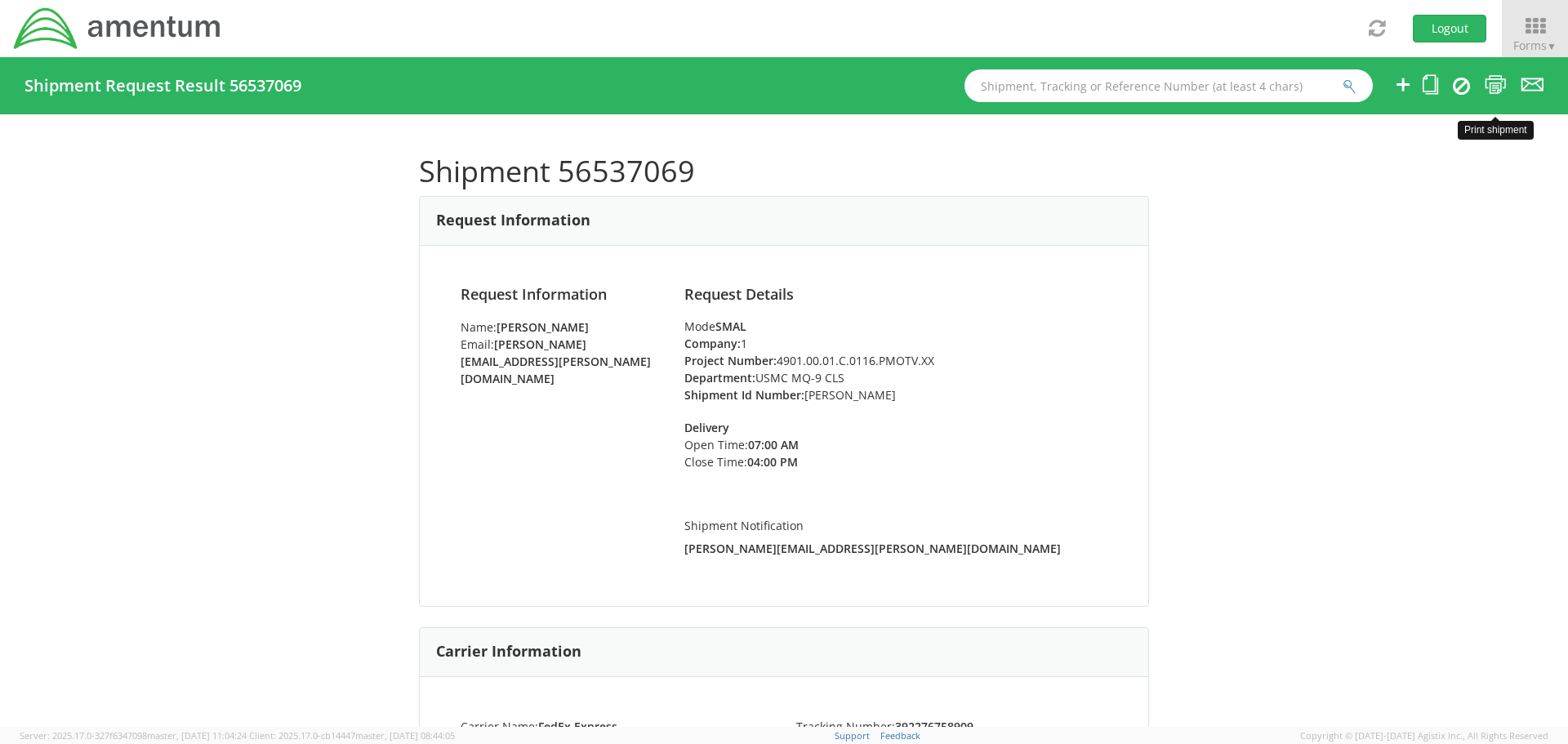
click at [1494, 83] on icon at bounding box center [1495, 84] width 22 height 21
